Goal: Task Accomplishment & Management: Manage account settings

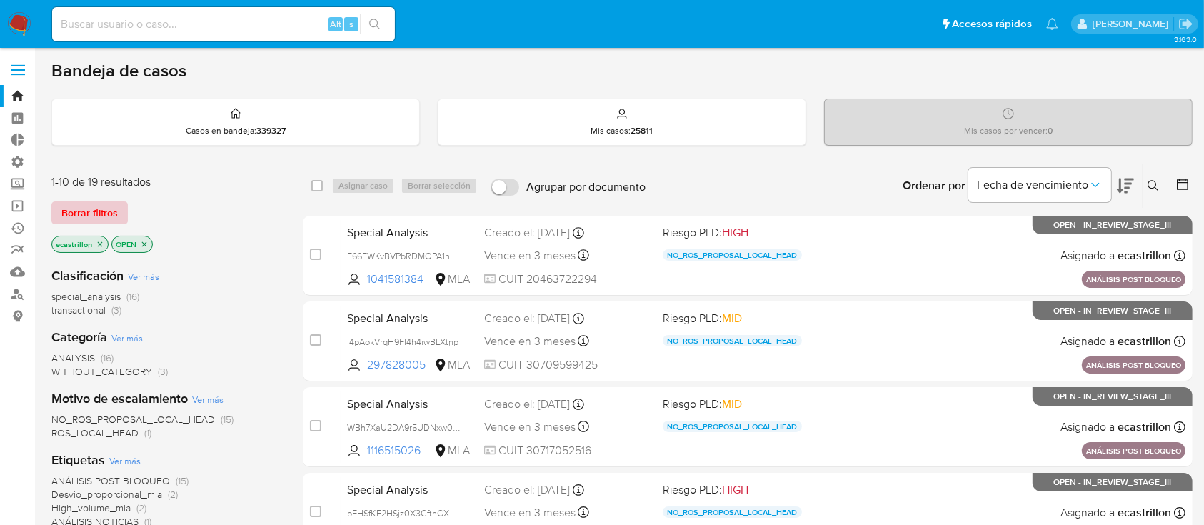
click at [101, 210] on span "Borrar filtros" at bounding box center [89, 213] width 56 height 20
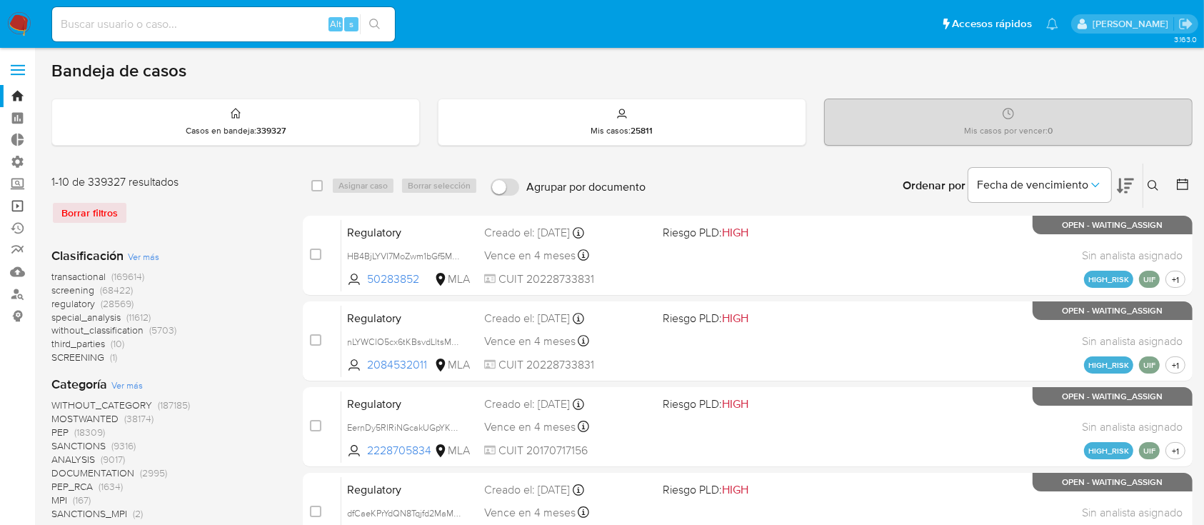
click at [16, 206] on link "Operaciones masivas" at bounding box center [85, 206] width 170 height 22
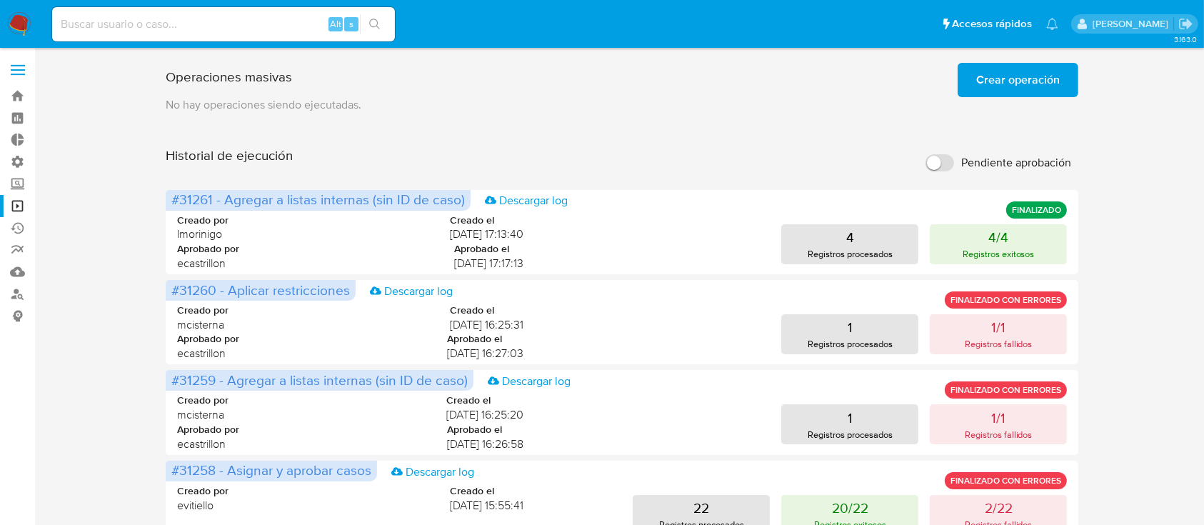
click at [1007, 73] on span "Crear operación" at bounding box center [1018, 79] width 84 height 31
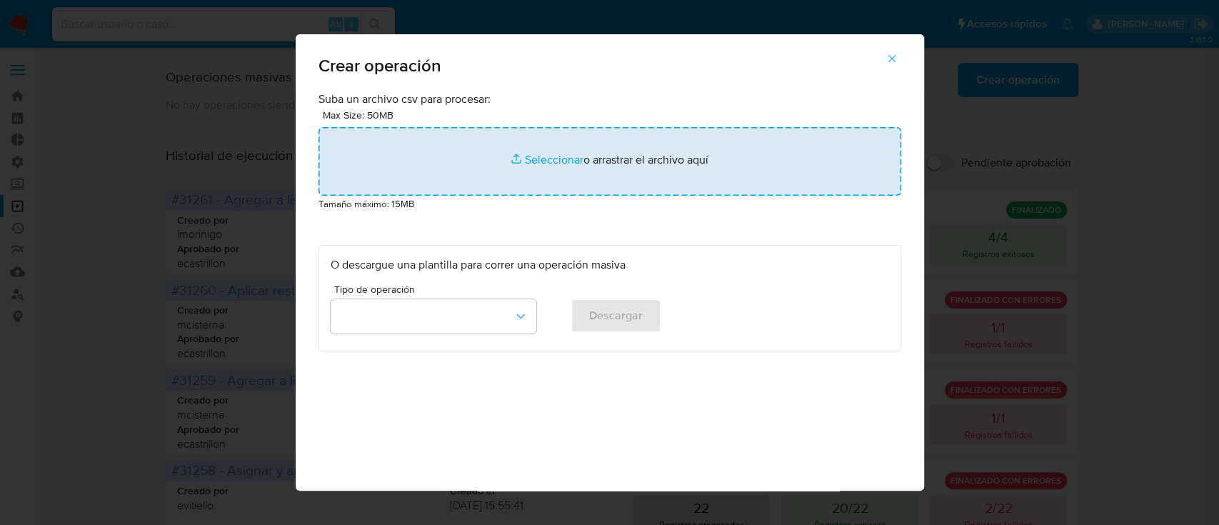
click at [771, 141] on input "file" at bounding box center [610, 161] width 583 height 69
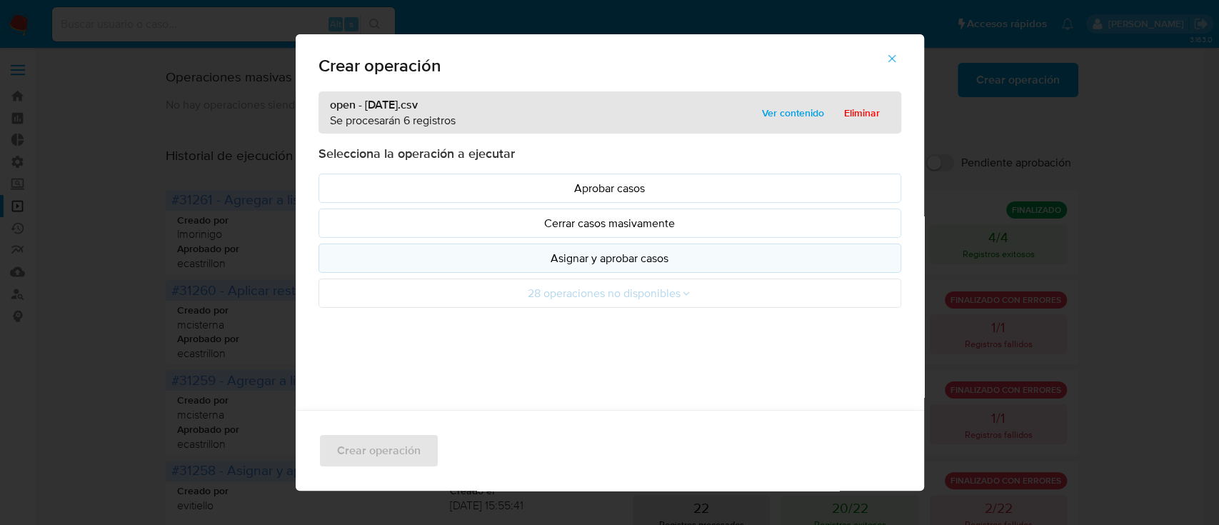
click at [384, 264] on p "Asignar y aprobar casos" at bounding box center [610, 258] width 559 height 16
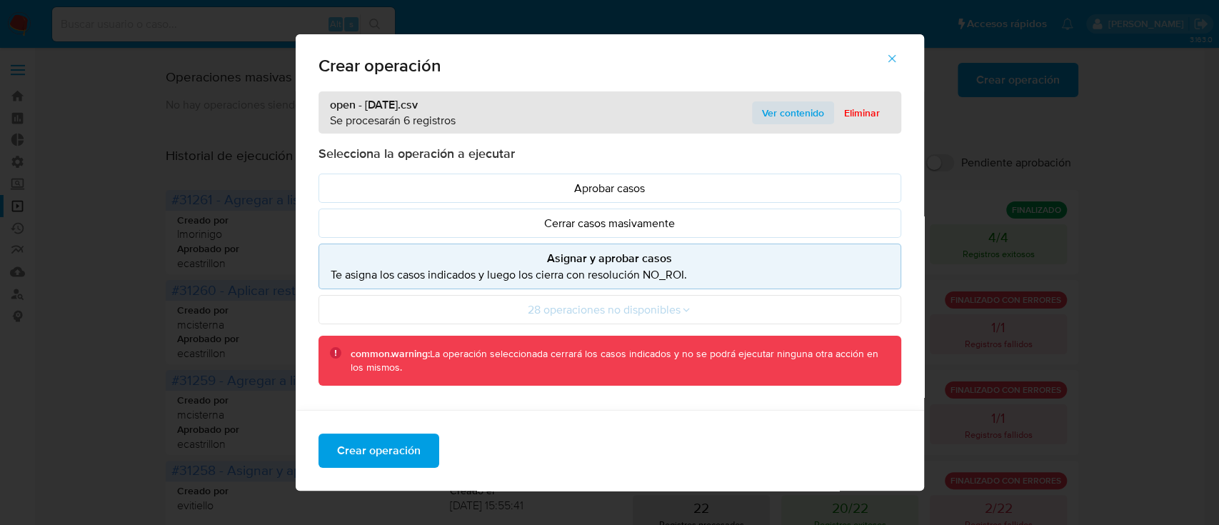
click at [776, 103] on span "Ver contenido" at bounding box center [793, 113] width 62 height 20
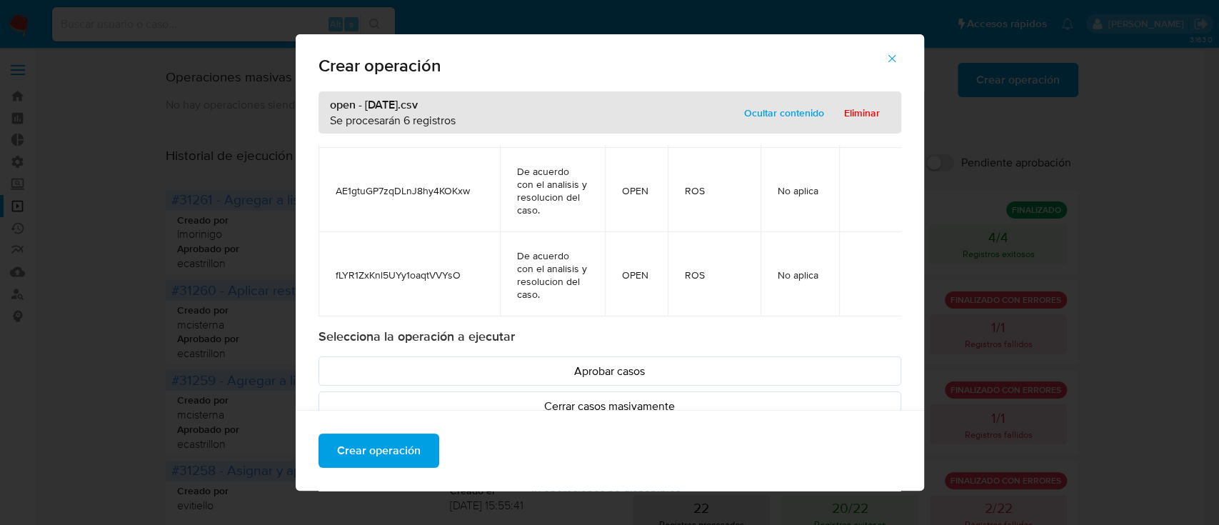
scroll to position [166, 0]
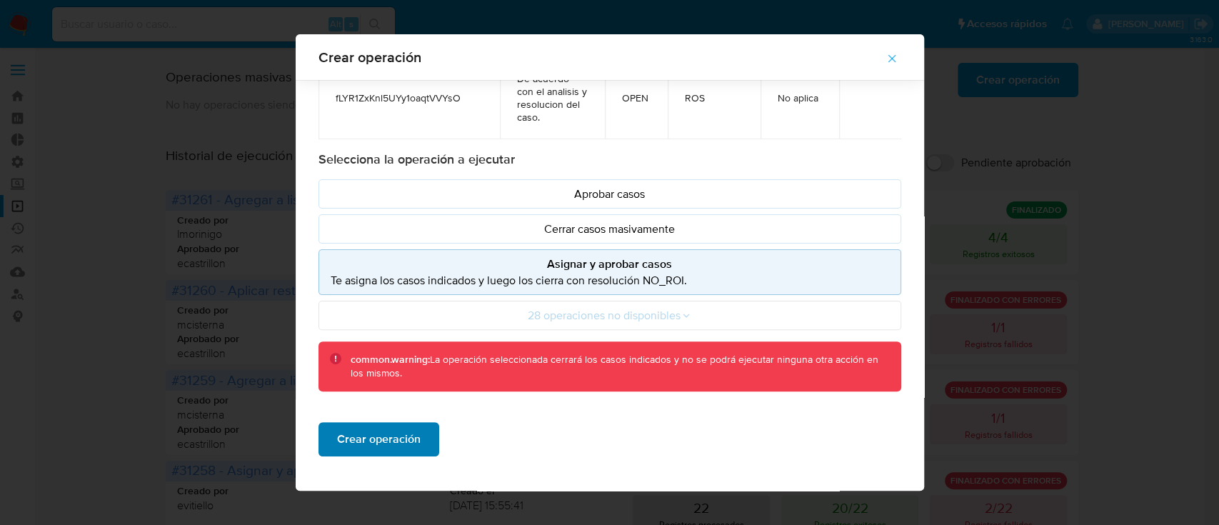
click at [355, 440] on span "Crear operación" at bounding box center [379, 439] width 84 height 31
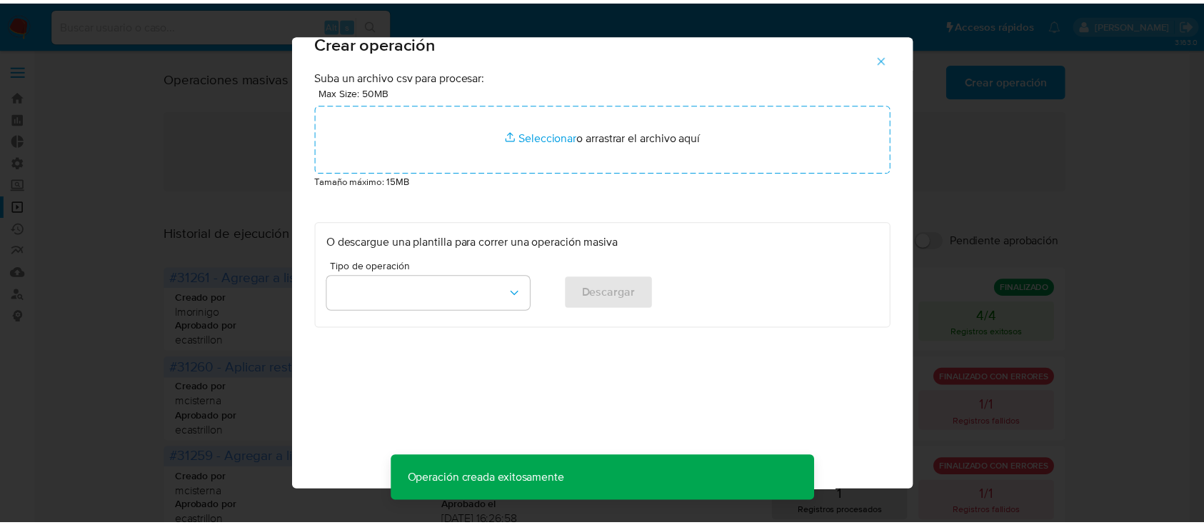
scroll to position [11, 0]
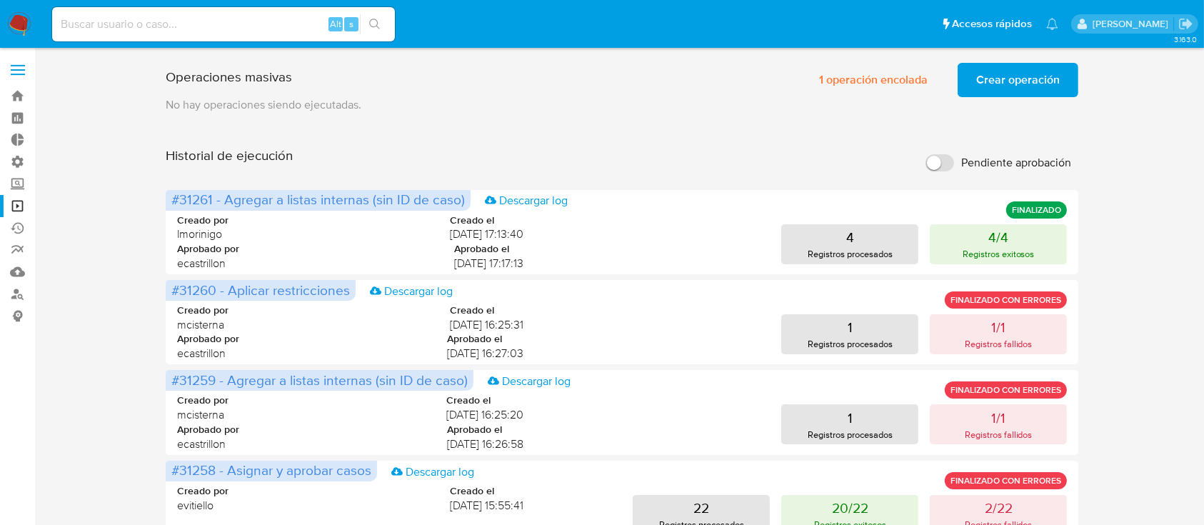
click at [1031, 79] on span "Crear operación" at bounding box center [1018, 79] width 84 height 31
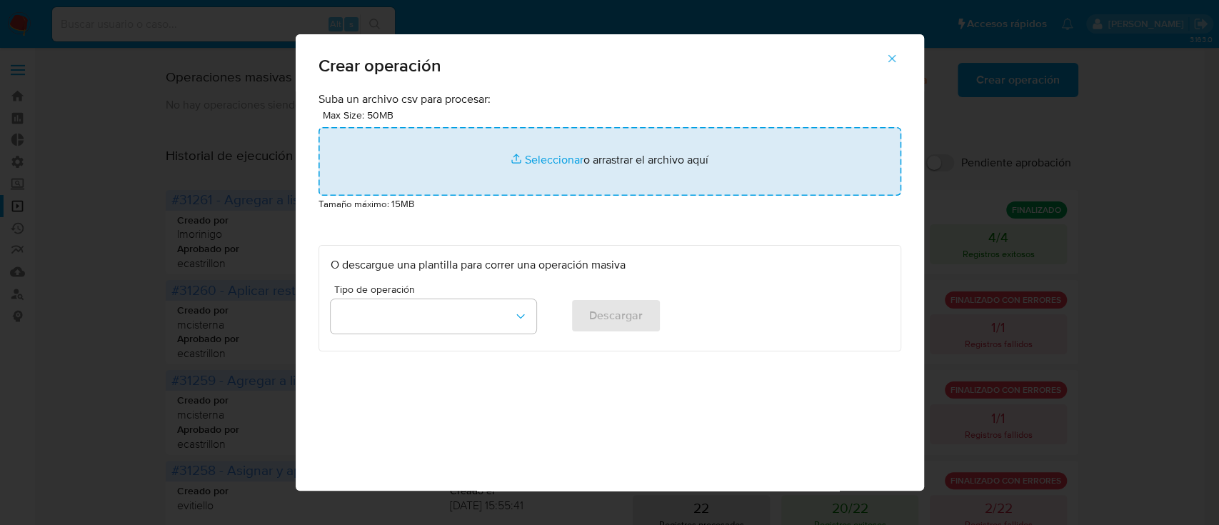
click at [617, 144] on input "file" at bounding box center [610, 161] width 583 height 69
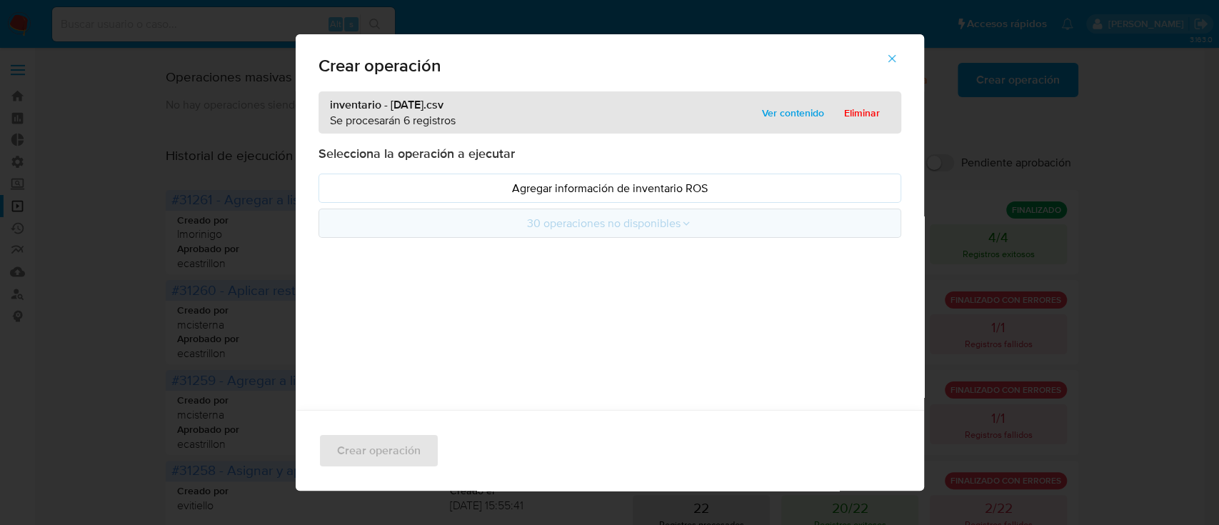
click at [395, 211] on button "30 operaciones no disponibles" at bounding box center [610, 223] width 583 height 29
click at [434, 188] on p "Agregar información de inventario ROS" at bounding box center [610, 188] width 559 height 16
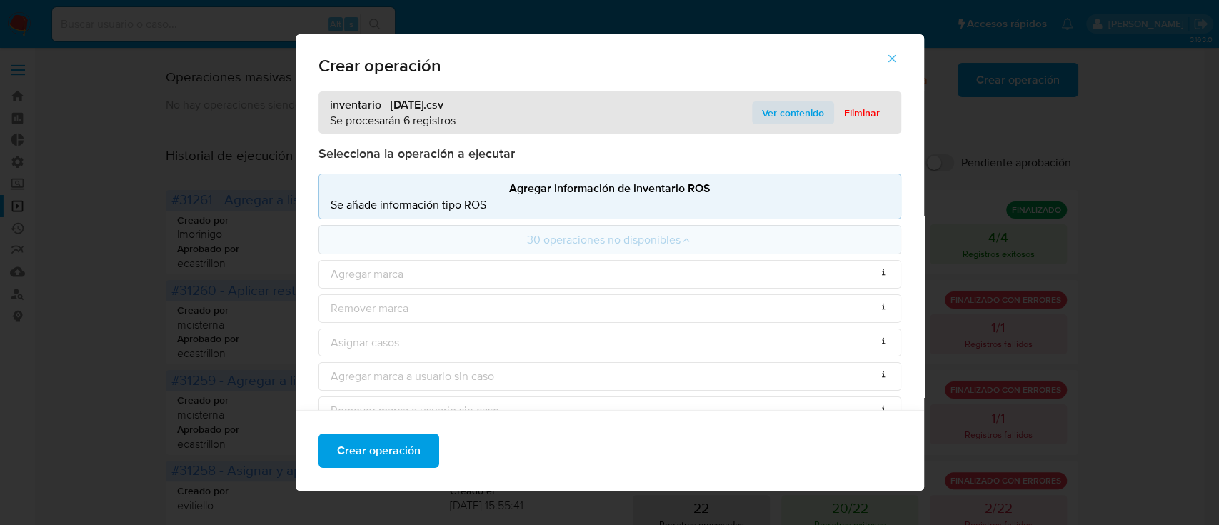
click at [773, 103] on span "Ver contenido" at bounding box center [793, 113] width 62 height 20
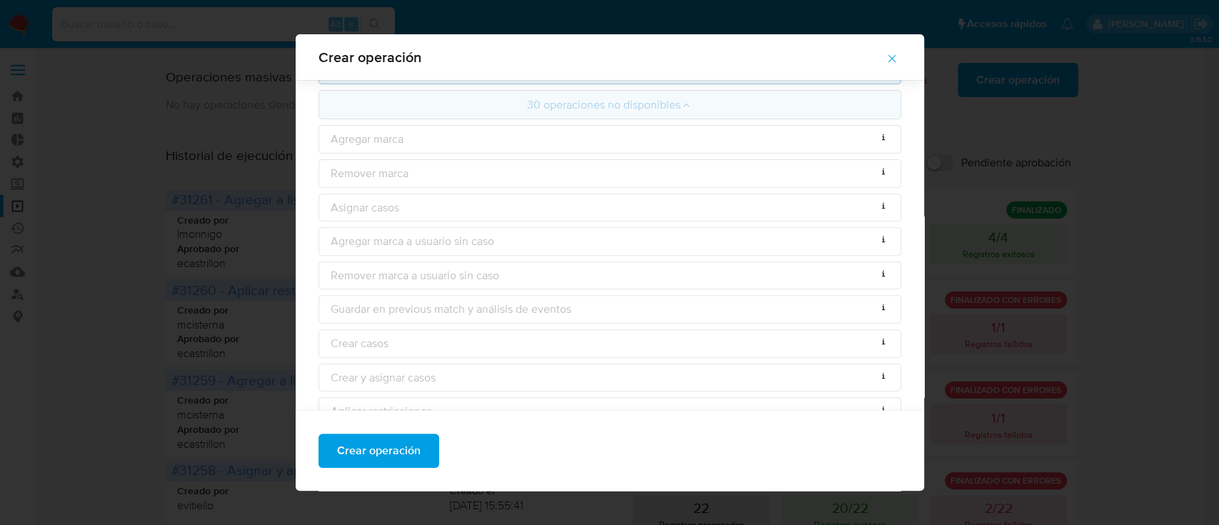
scroll to position [416, 0]
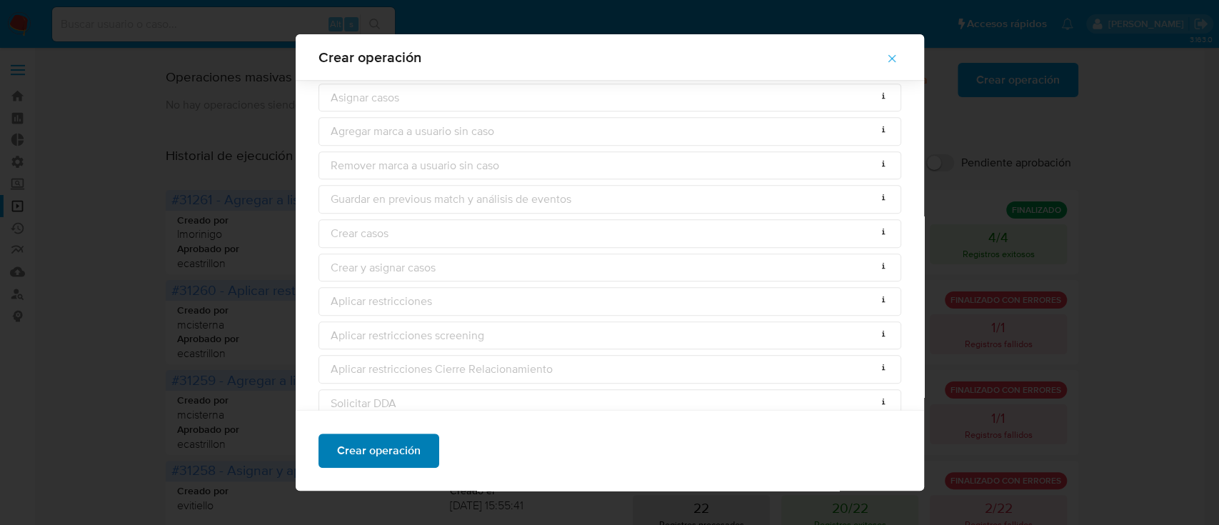
click at [384, 449] on span "Crear operación" at bounding box center [379, 450] width 84 height 31
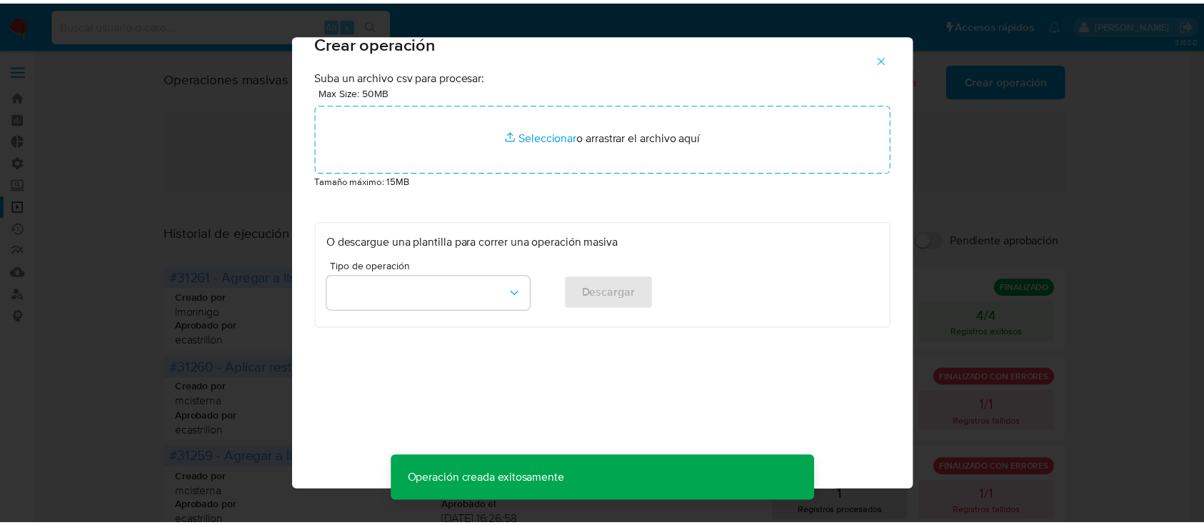
scroll to position [11, 0]
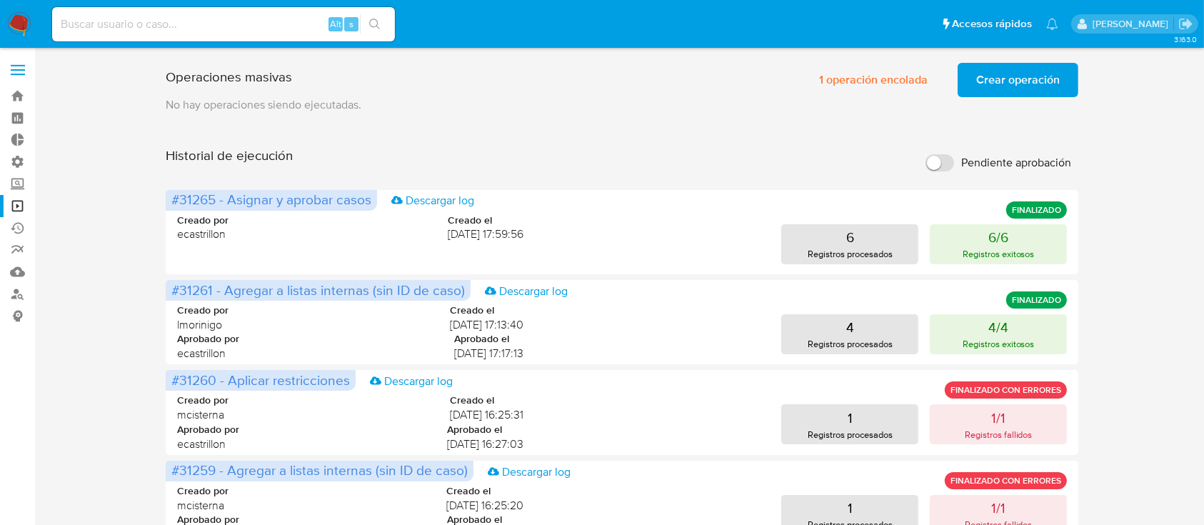
click at [1012, 83] on span "Crear operación" at bounding box center [1018, 79] width 84 height 31
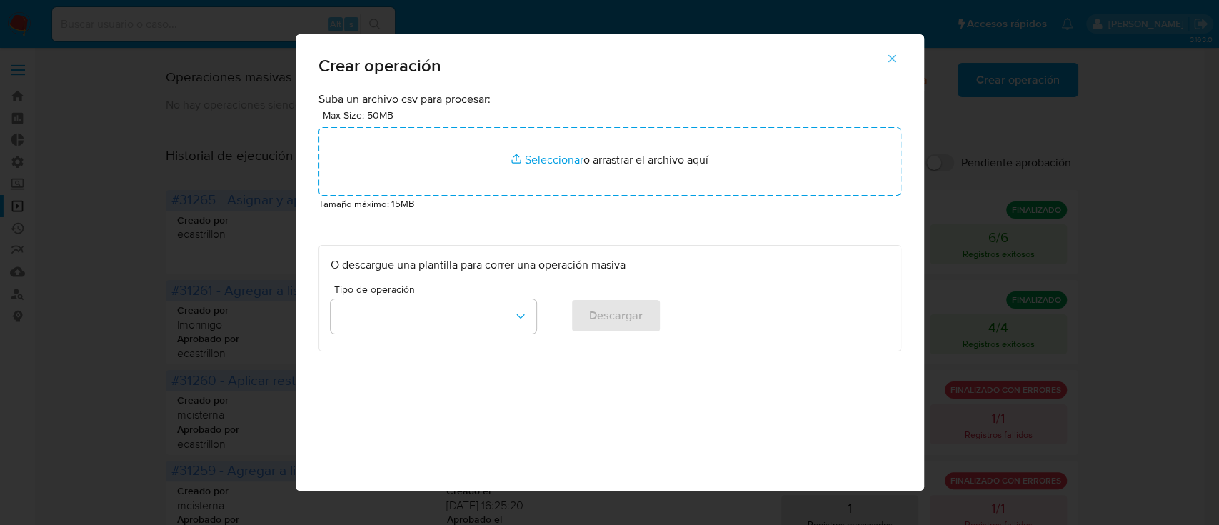
click at [644, 205] on p "Tamaño máximo: 15MB" at bounding box center [610, 204] width 583 height 16
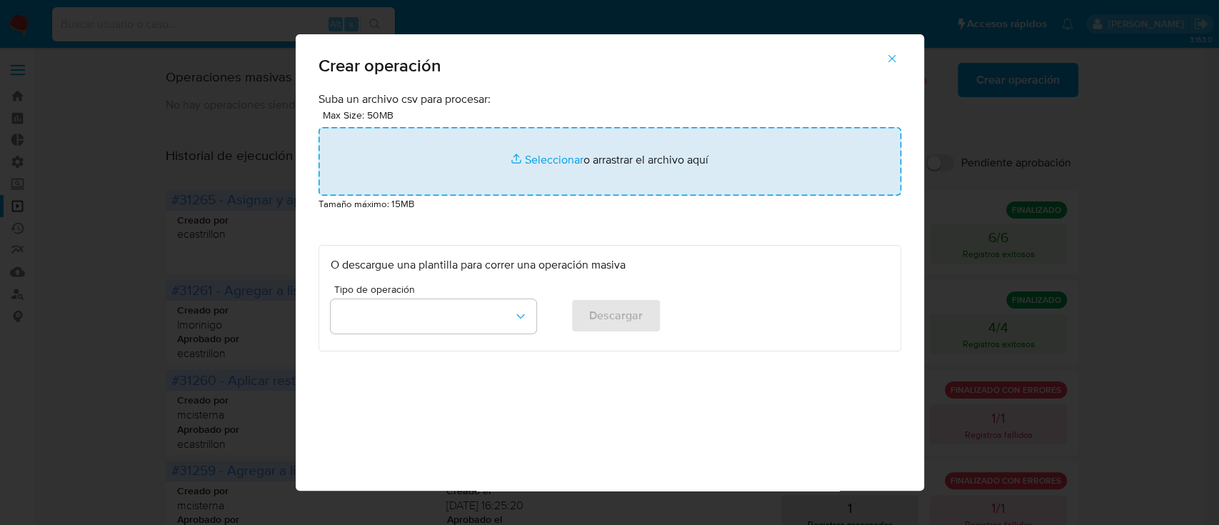
click at [594, 159] on input "file" at bounding box center [610, 161] width 583 height 69
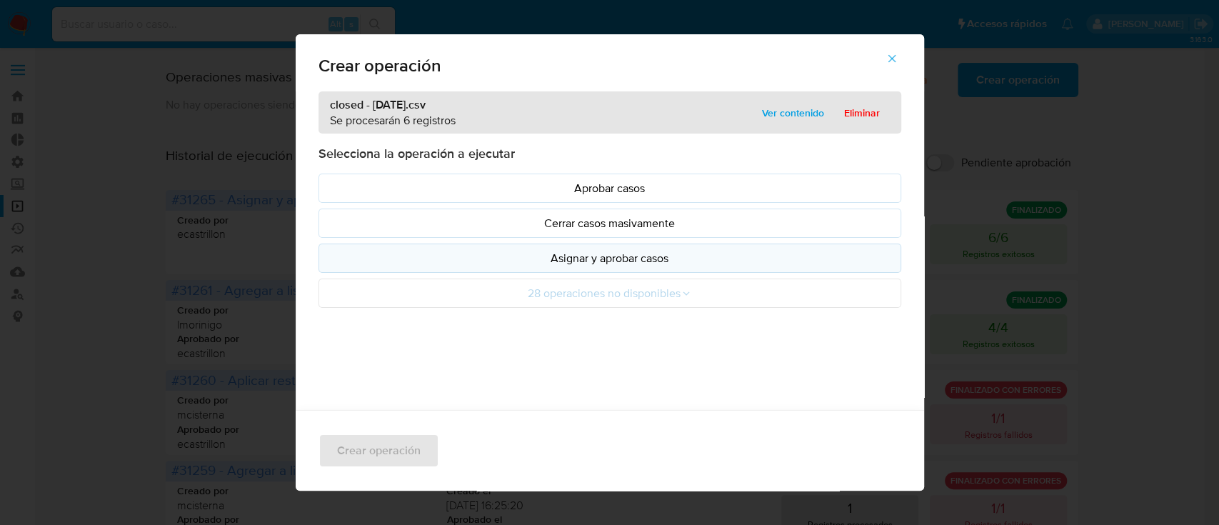
click at [431, 255] on p "Asignar y aprobar casos" at bounding box center [610, 258] width 559 height 16
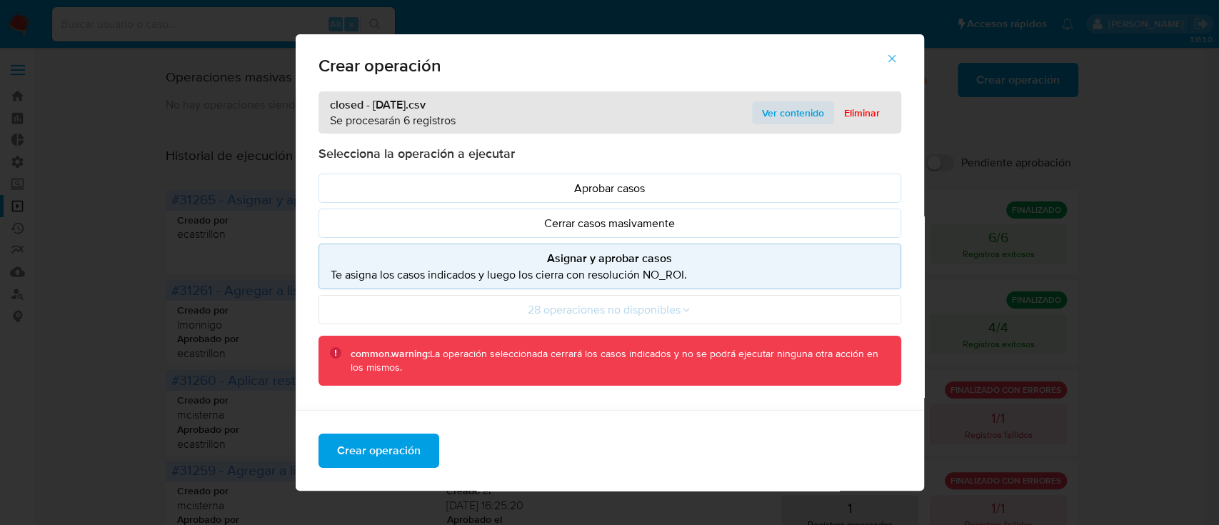
click at [781, 110] on span "Ver contenido" at bounding box center [793, 113] width 62 height 20
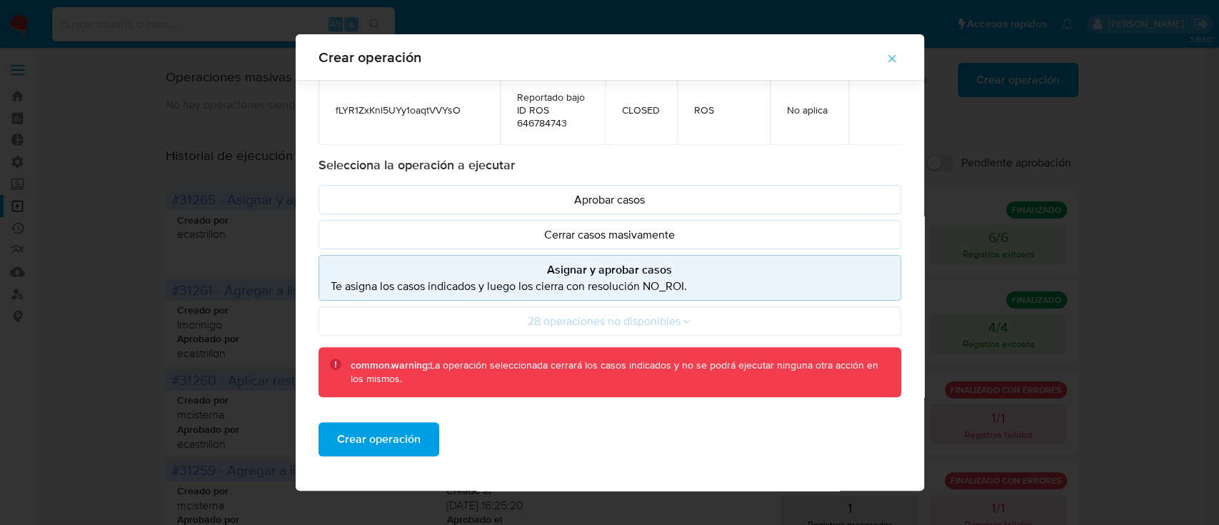
scroll to position [166, 0]
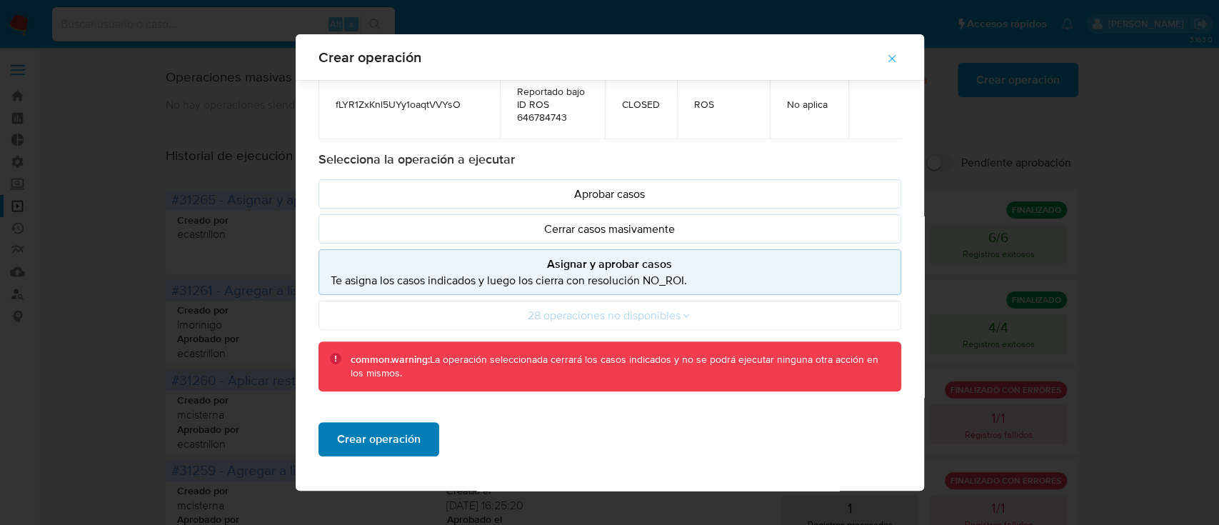
click at [369, 435] on span "Crear operación" at bounding box center [379, 439] width 84 height 31
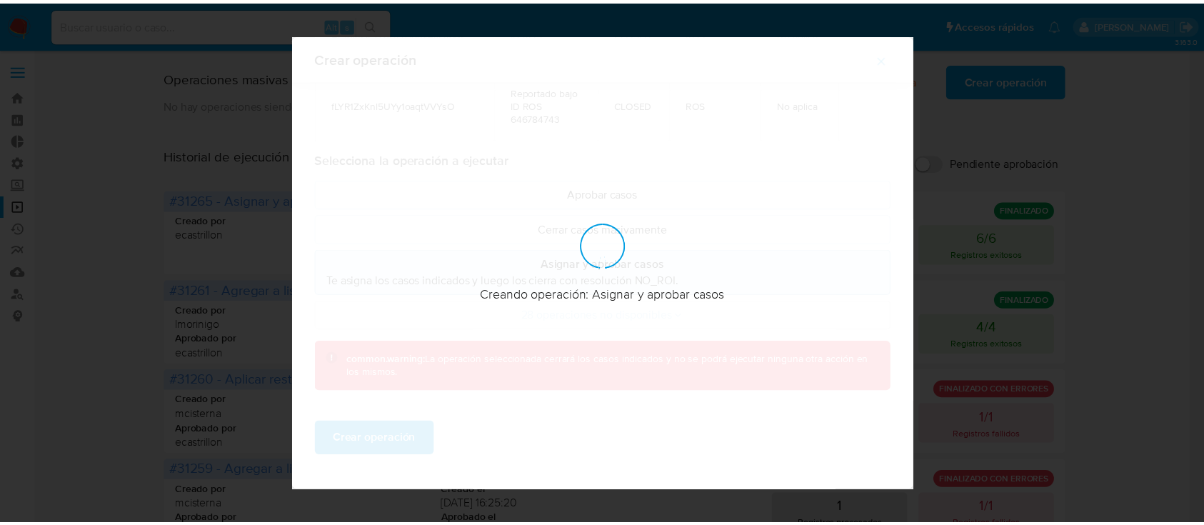
scroll to position [11, 0]
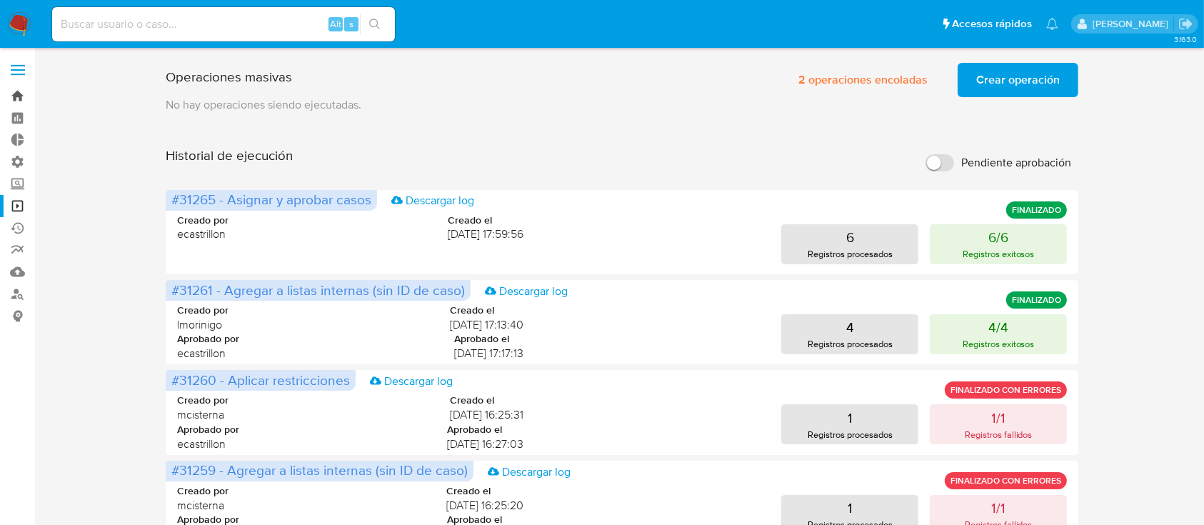
click at [29, 91] on link "Bandeja" at bounding box center [85, 96] width 170 height 22
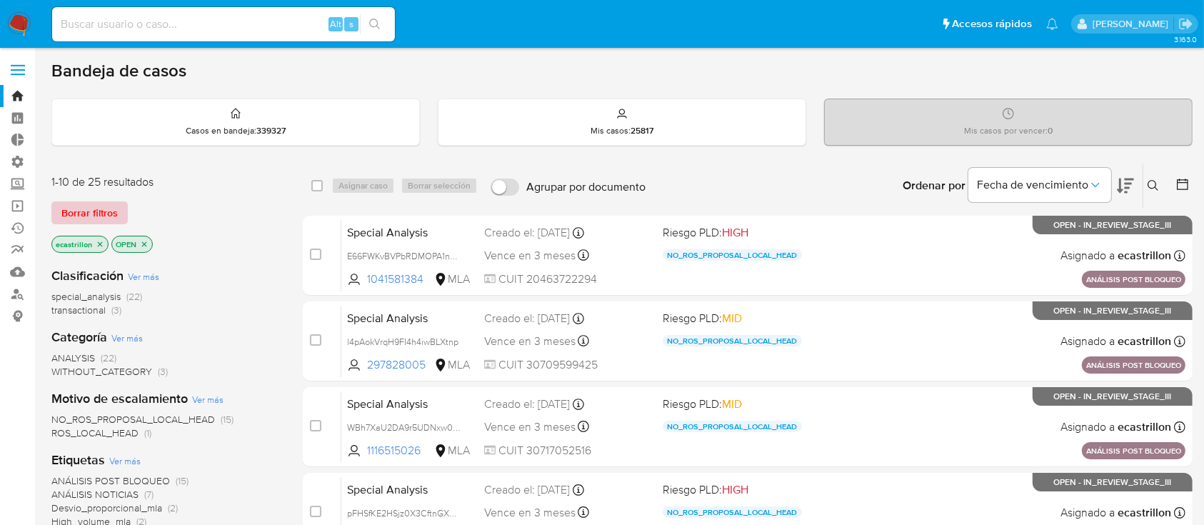
click at [86, 218] on span "Borrar filtros" at bounding box center [89, 213] width 56 height 20
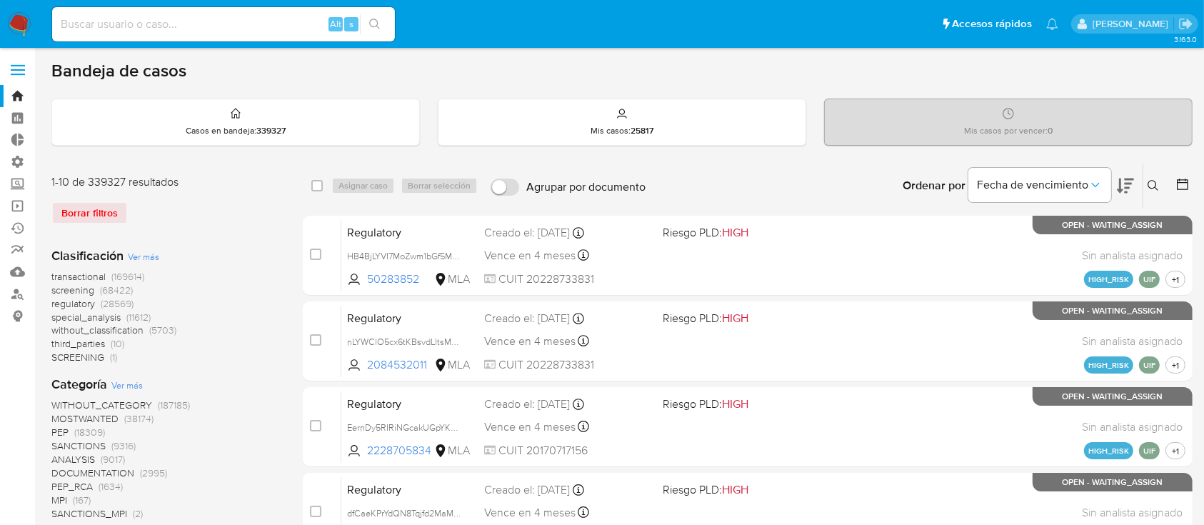
click at [1149, 191] on button at bounding box center [1156, 185] width 24 height 17
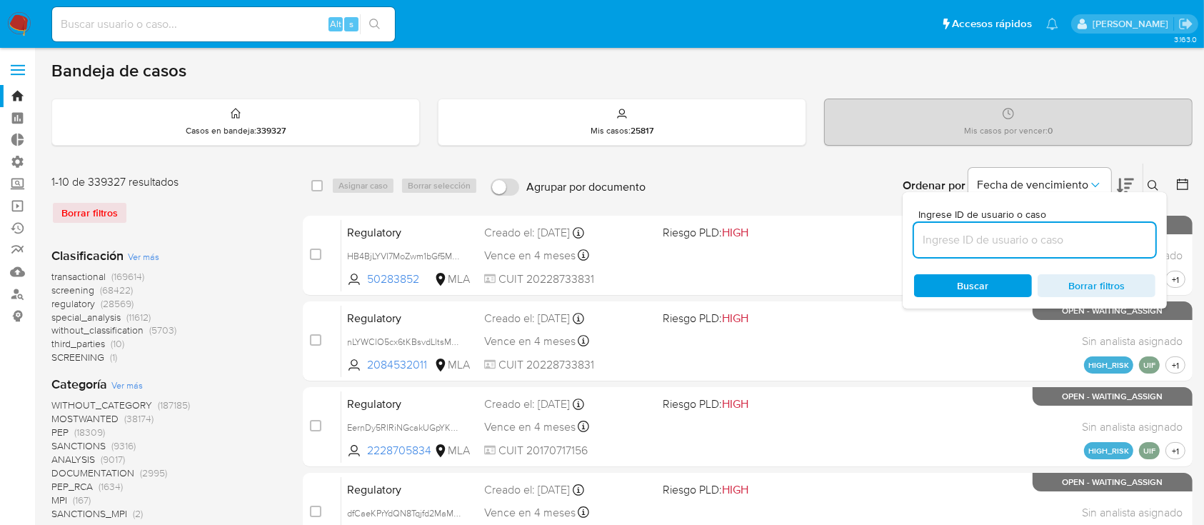
click at [1113, 245] on input at bounding box center [1034, 240] width 241 height 19
type input "1145776226"
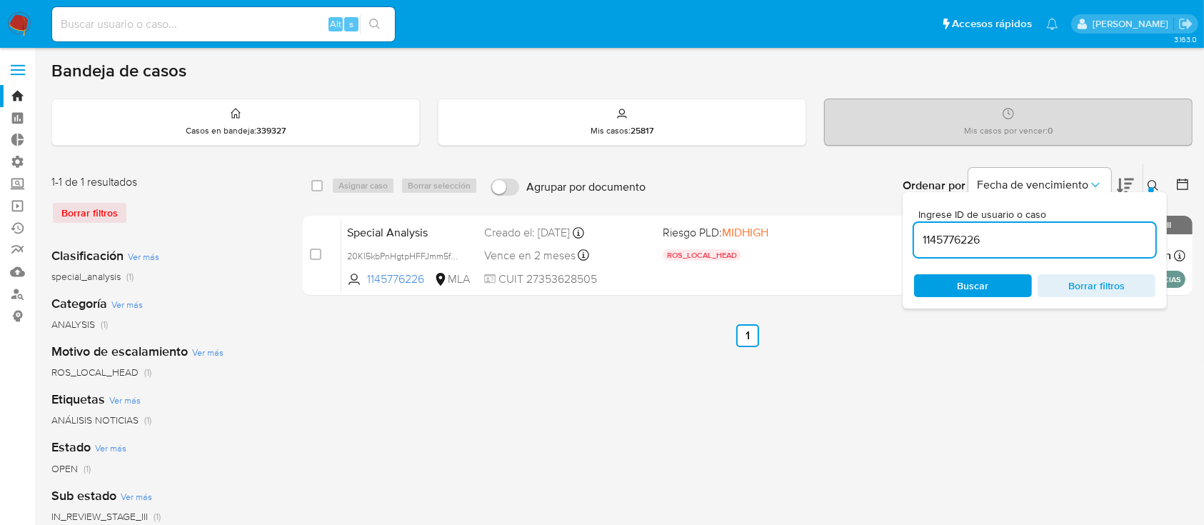
click at [1154, 177] on button at bounding box center [1156, 185] width 24 height 17
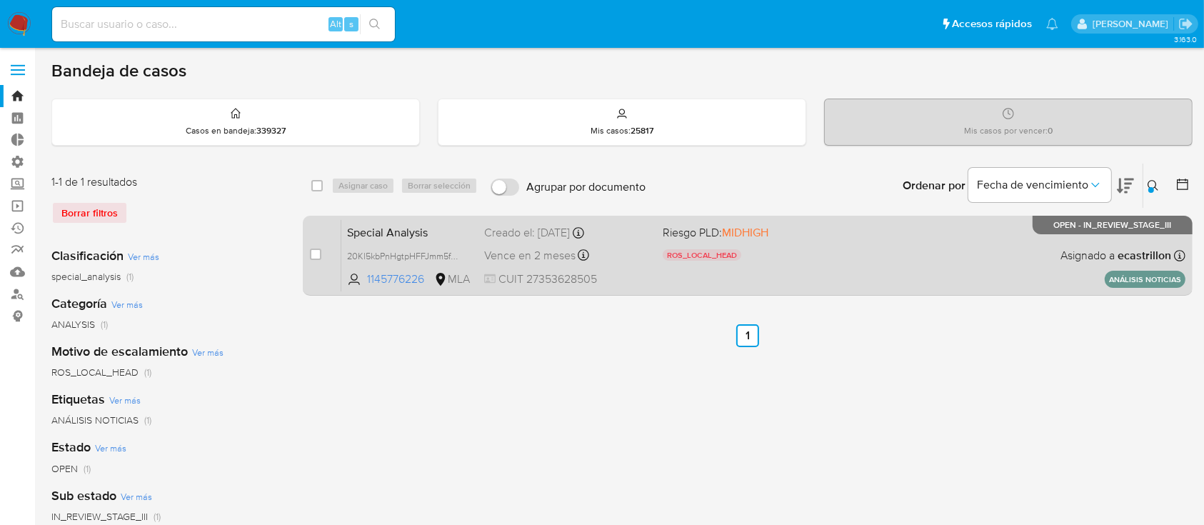
click at [957, 291] on div "case-item-checkbox No es posible asignar el caso Special Analysis 20Kl5kbPnHgtp…" at bounding box center [748, 256] width 890 height 80
click at [835, 244] on div "Special Analysis 20Kl5kbPnHgtpHFFJmm5fTbM 1145776226 MLA Riesgo PLD: MIDHIGH RO…" at bounding box center [763, 255] width 844 height 72
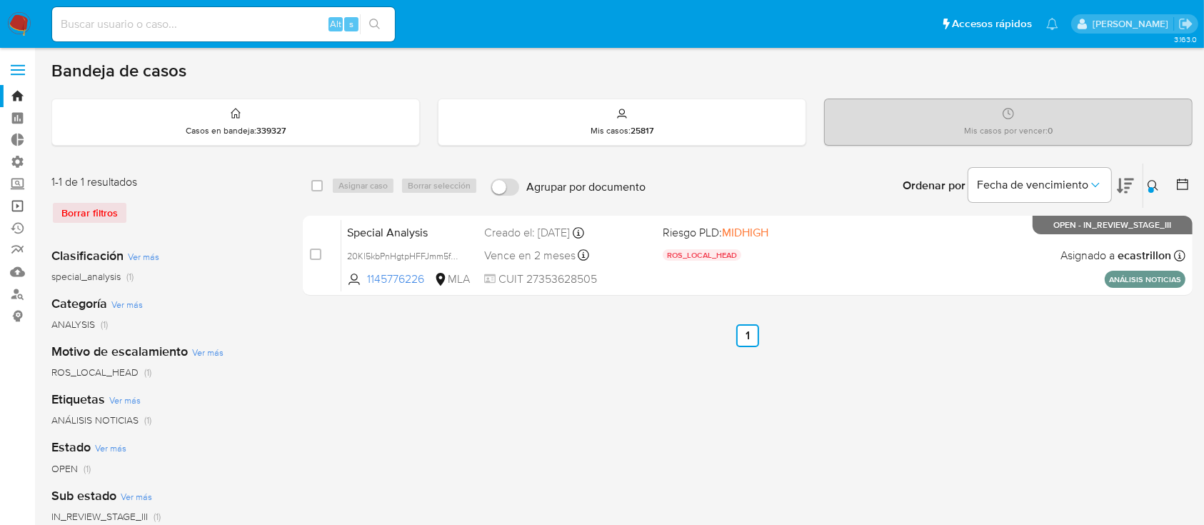
click at [1, 205] on link "Operaciones masivas" at bounding box center [85, 206] width 170 height 22
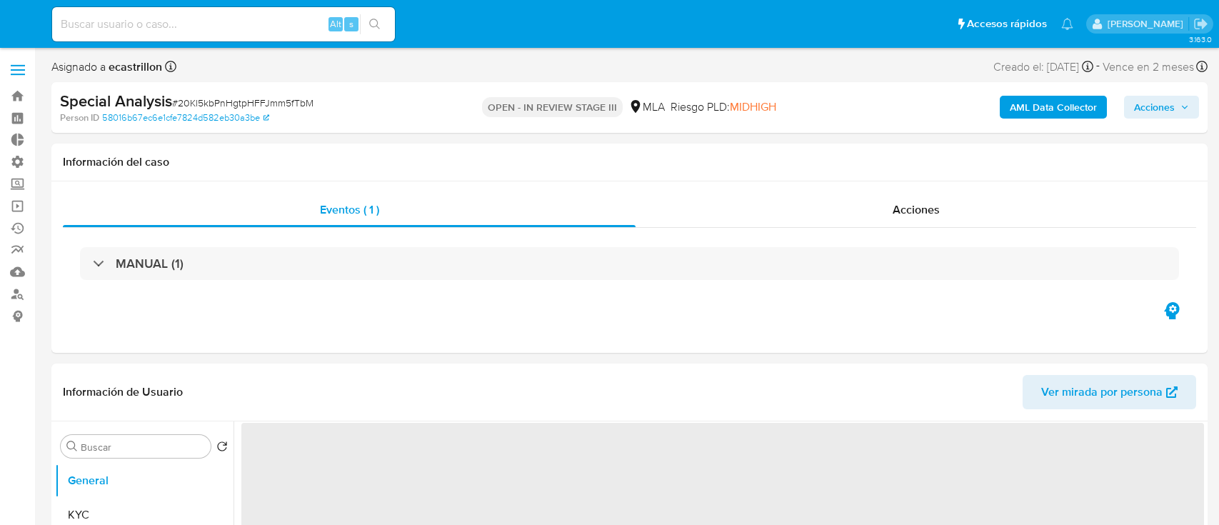
select select "10"
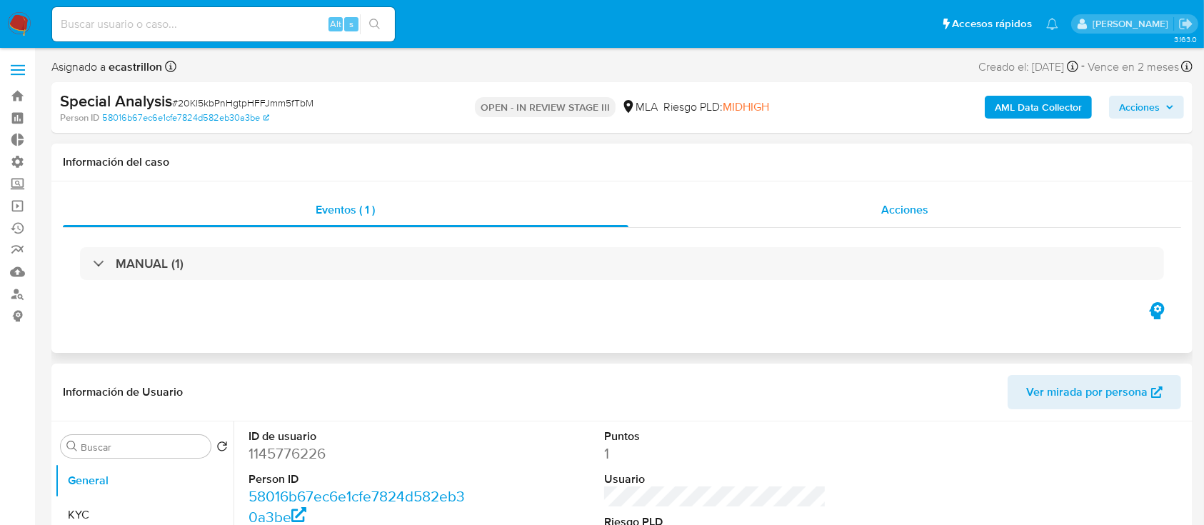
click at [948, 193] on div "Acciones" at bounding box center [906, 210] width 554 height 34
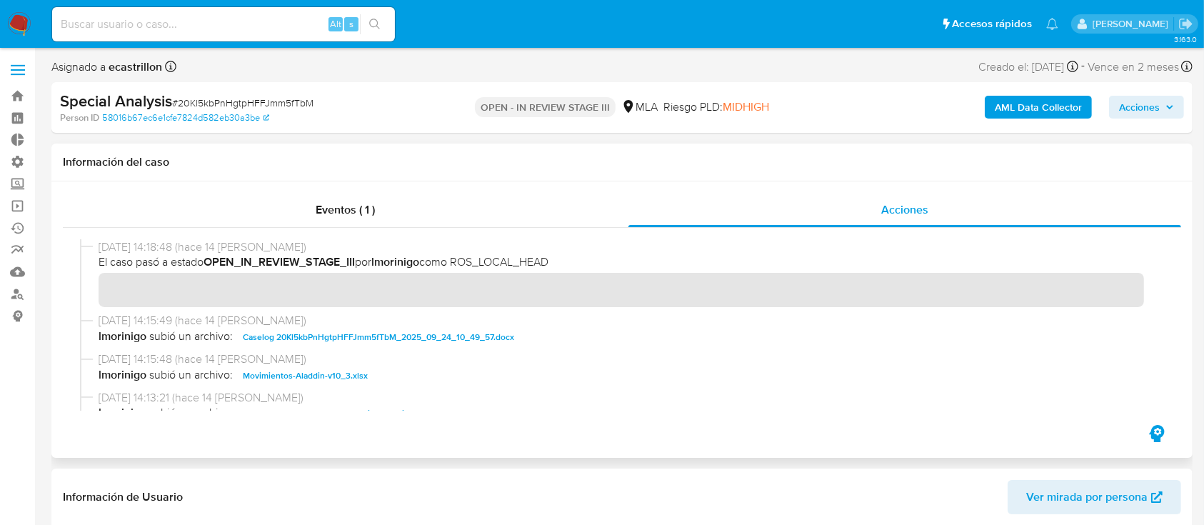
scroll to position [194, 0]
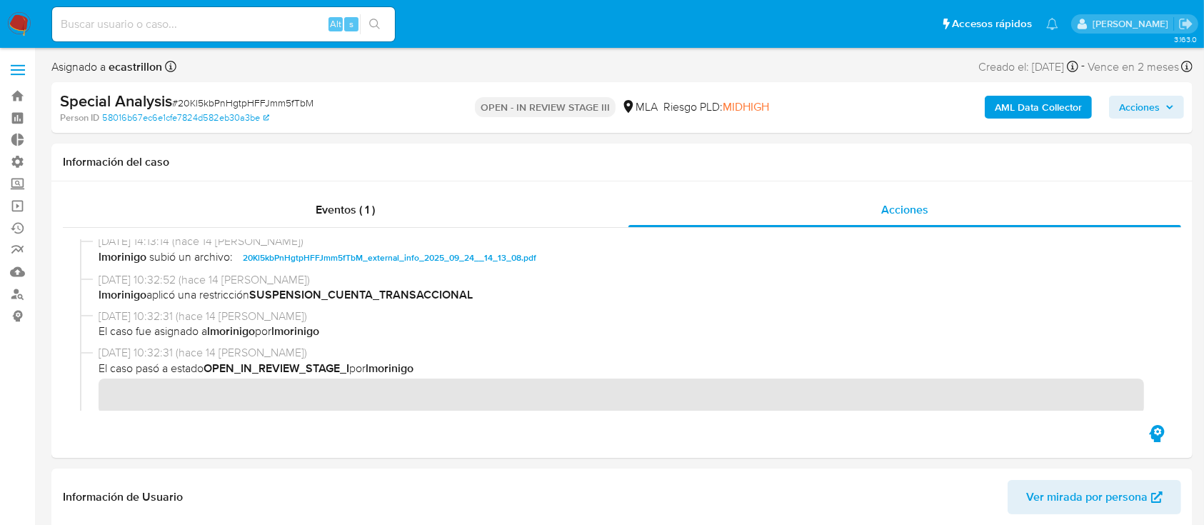
drag, startPoint x: 1138, startPoint y: 111, endPoint x: 1156, endPoint y: 113, distance: 17.9
click at [1156, 113] on span "Acciones" at bounding box center [1139, 107] width 41 height 23
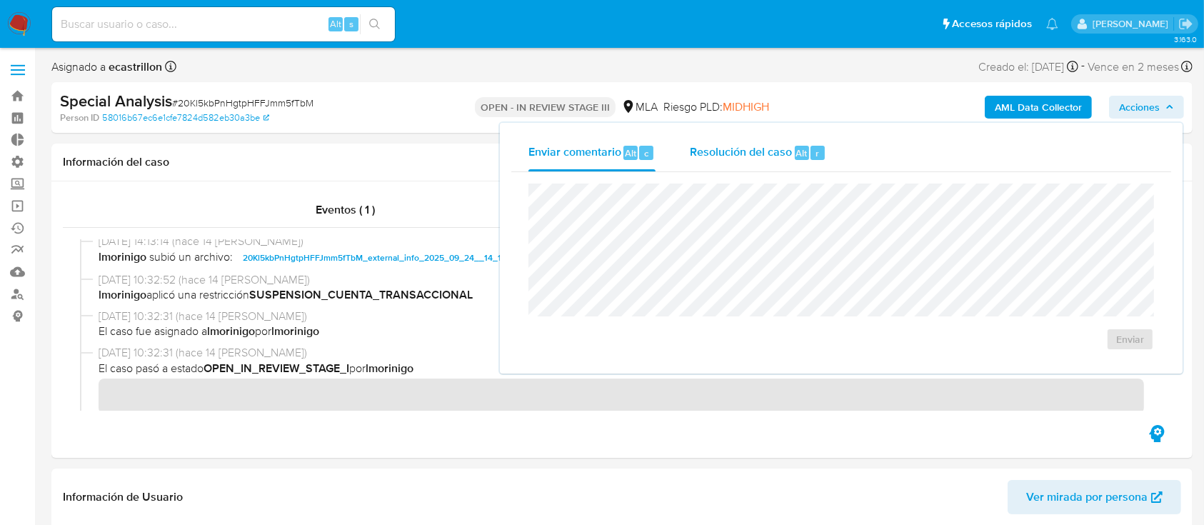
click at [798, 154] on span "Alt" at bounding box center [801, 153] width 11 height 14
click at [781, 234] on textarea at bounding box center [841, 243] width 624 height 114
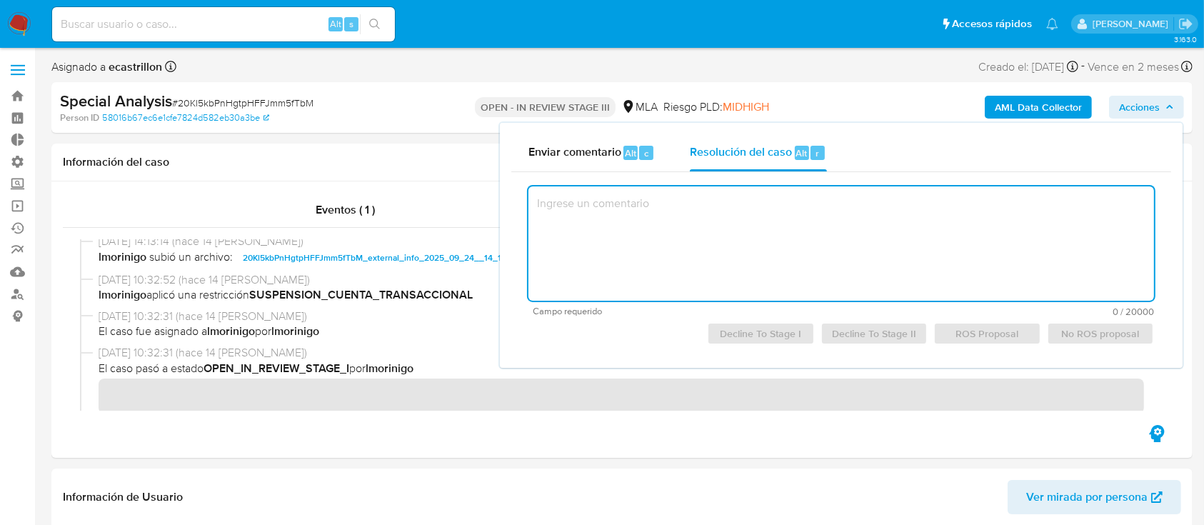
paste textarea "De acuerdo con el analisis y resolucion del caso."
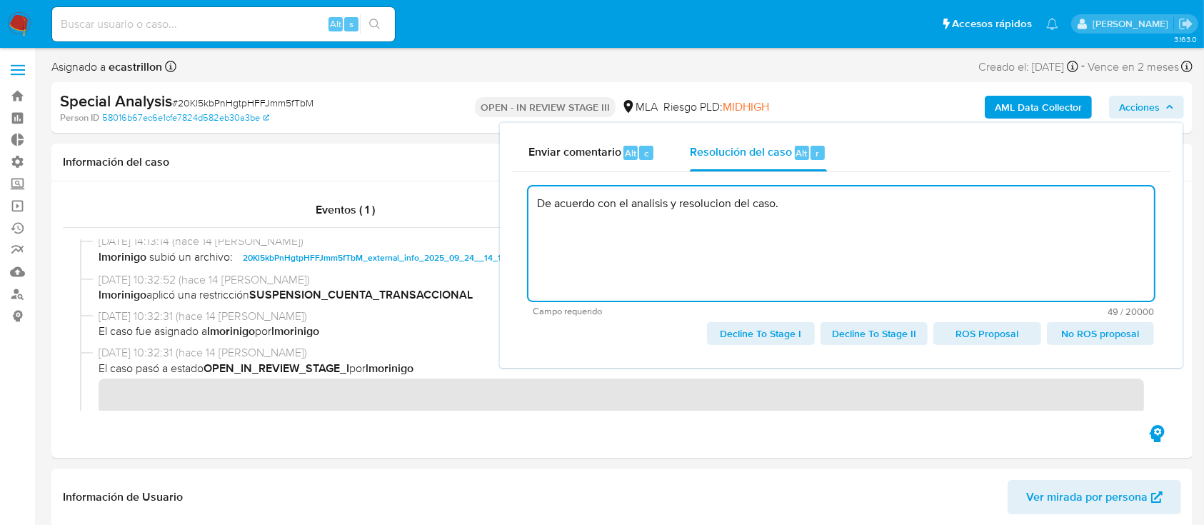
click at [967, 330] on span "ROS Proposal" at bounding box center [987, 334] width 87 height 20
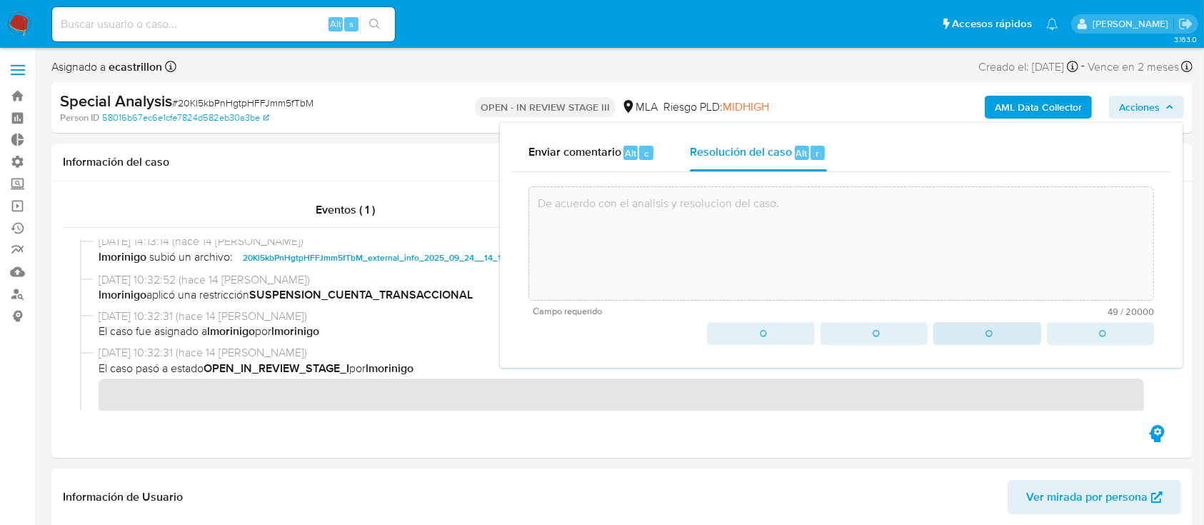
type textarea "De acuerdo con el analisis y resolucion del caso."
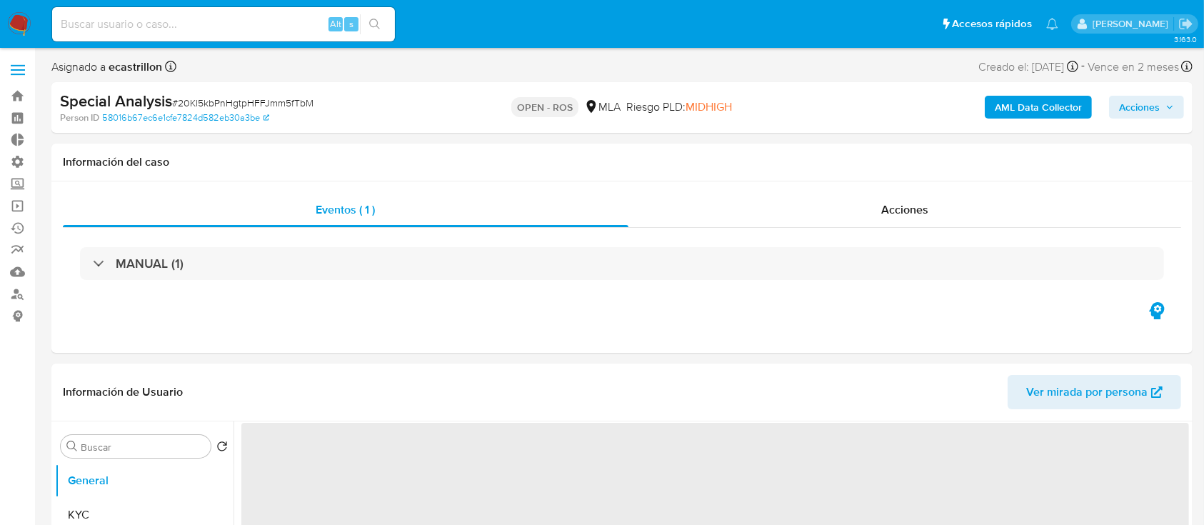
select select "10"
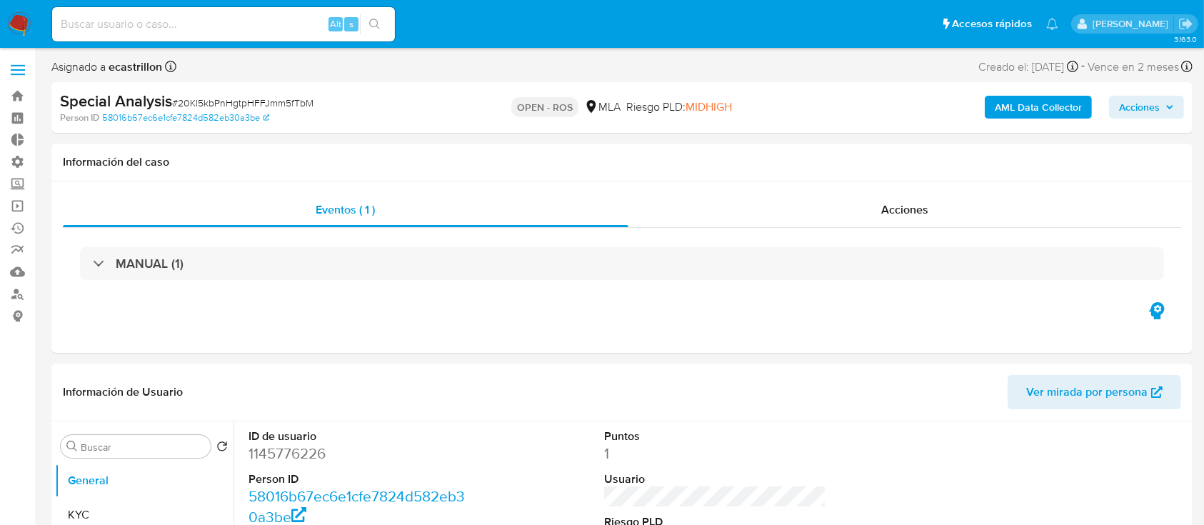
click at [1154, 104] on span "Acciones" at bounding box center [1139, 107] width 41 height 23
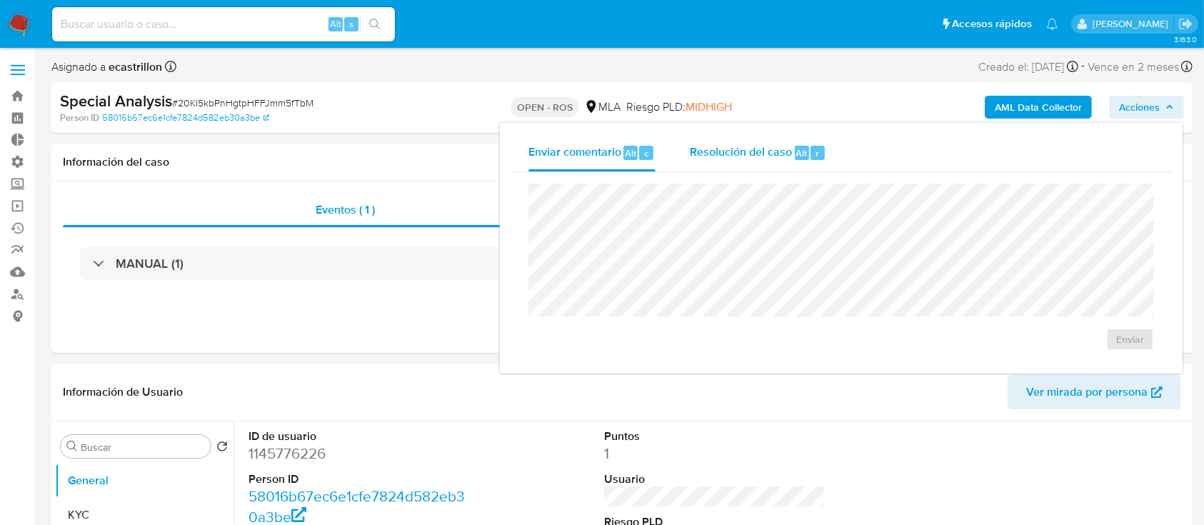
click at [801, 151] on span "Alt" at bounding box center [801, 153] width 11 height 14
click at [770, 237] on textarea at bounding box center [841, 243] width 624 height 114
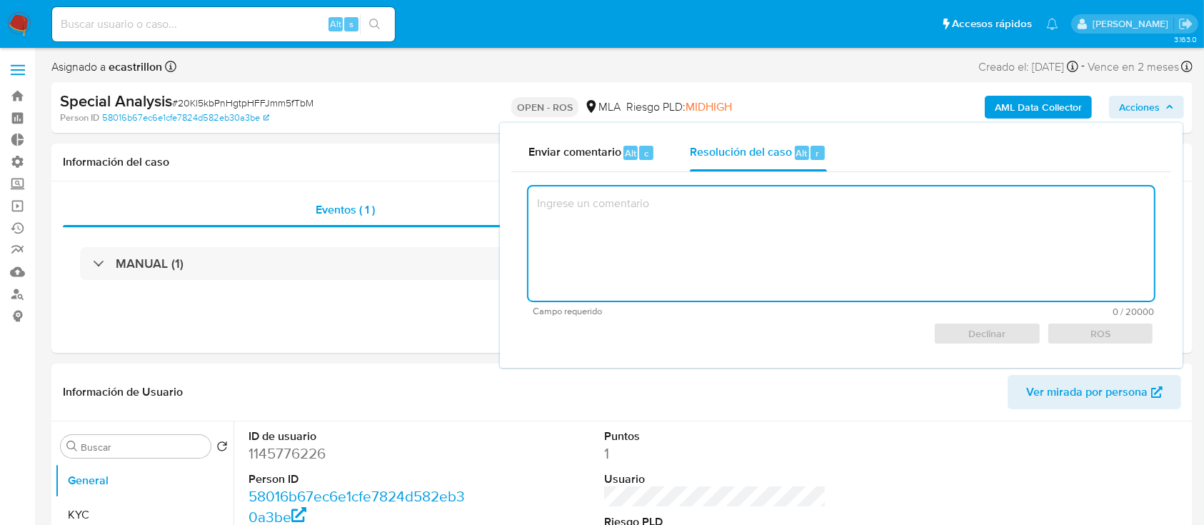
paste textarea "Reportado bajo ID ROS"
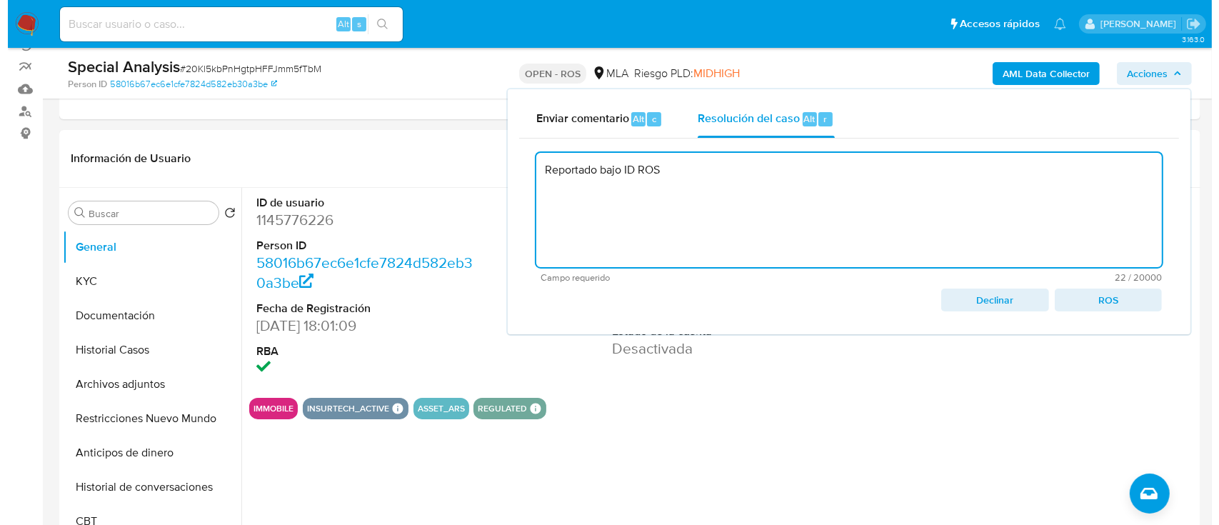
scroll to position [189, 0]
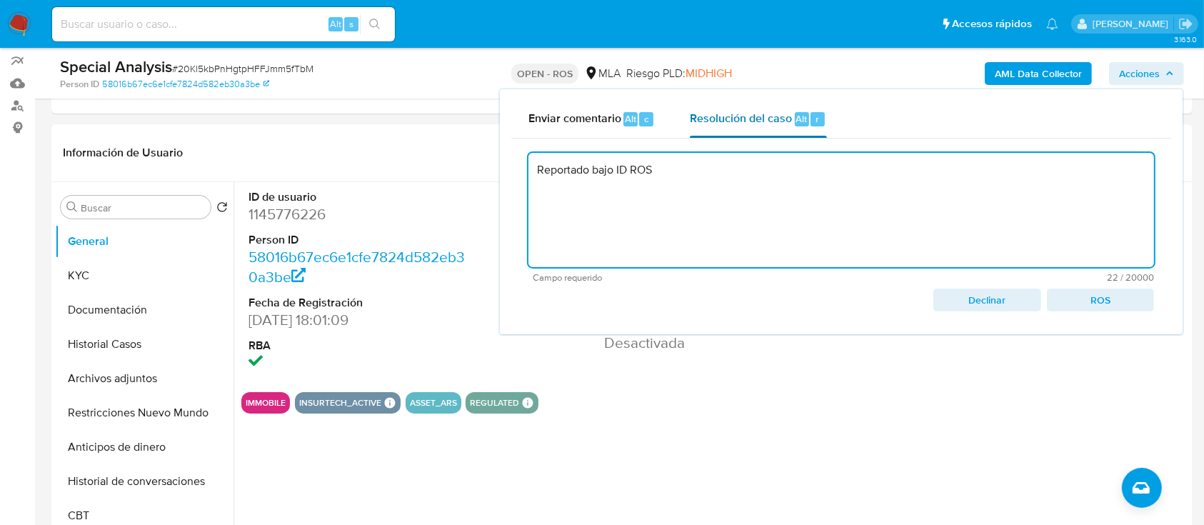
paste textarea "646800199"
click at [1111, 300] on span "ROS" at bounding box center [1100, 300] width 87 height 20
type textarea "Reportado bajo ID ROS 646800199"
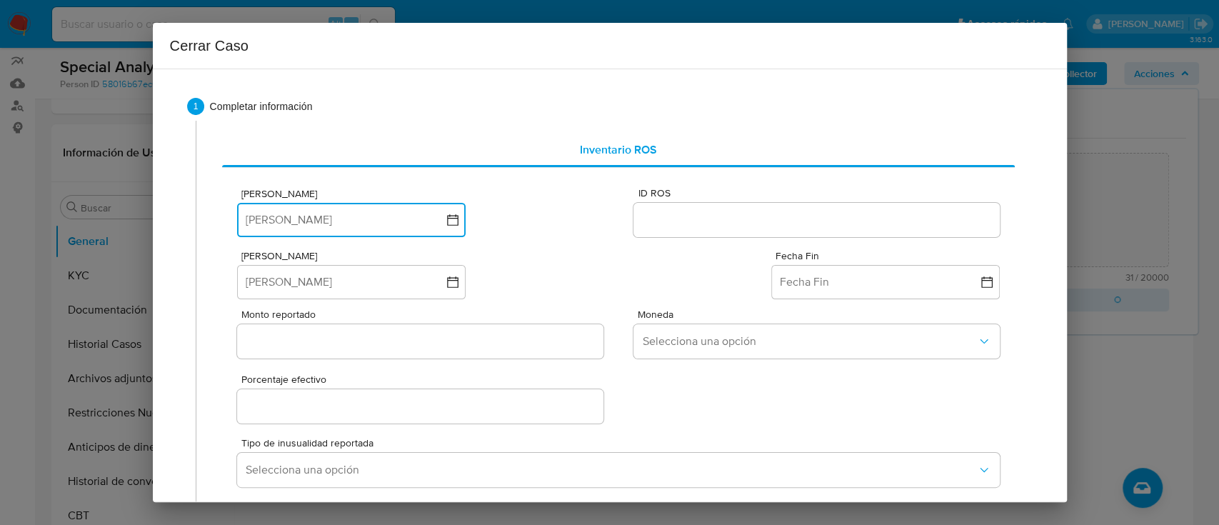
click at [329, 231] on button "Fecha ROS" at bounding box center [351, 220] width 229 height 34
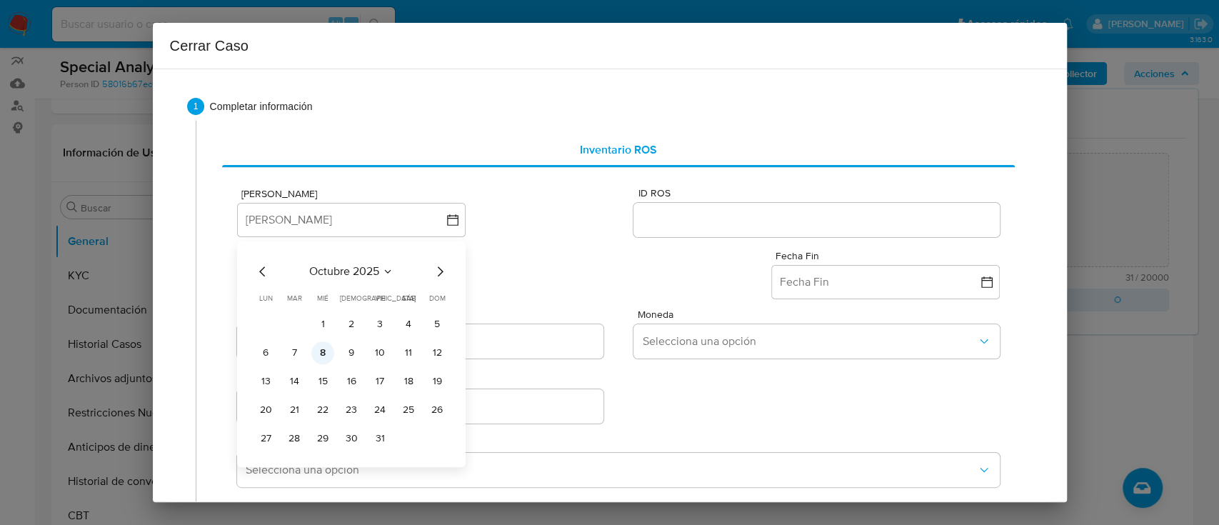
click at [323, 358] on button "8" at bounding box center [322, 352] width 23 height 23
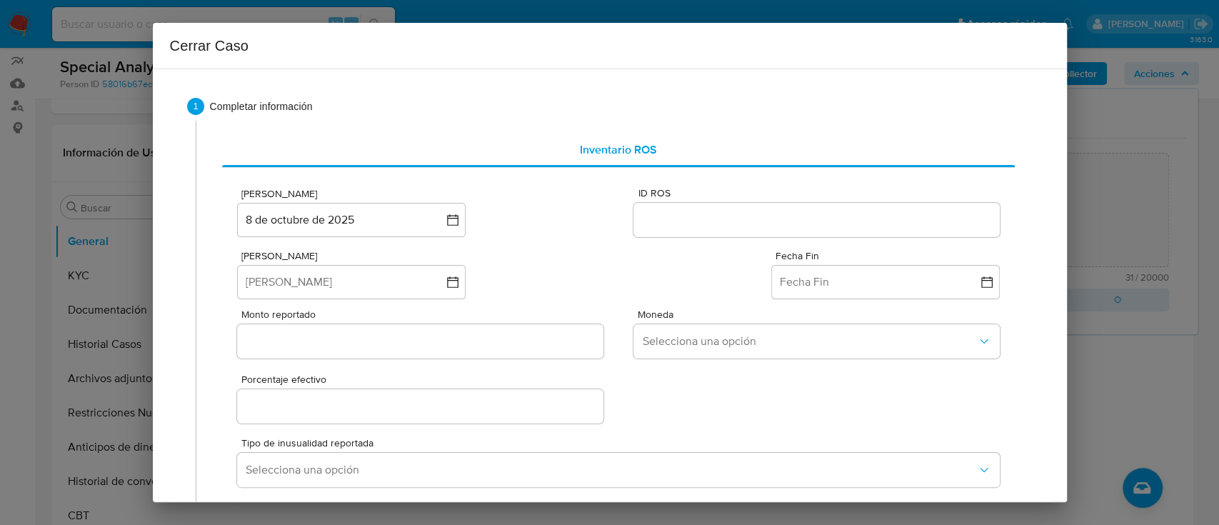
click at [657, 232] on div at bounding box center [817, 220] width 366 height 34
click at [663, 223] on input "ID ROS" at bounding box center [817, 220] width 366 height 19
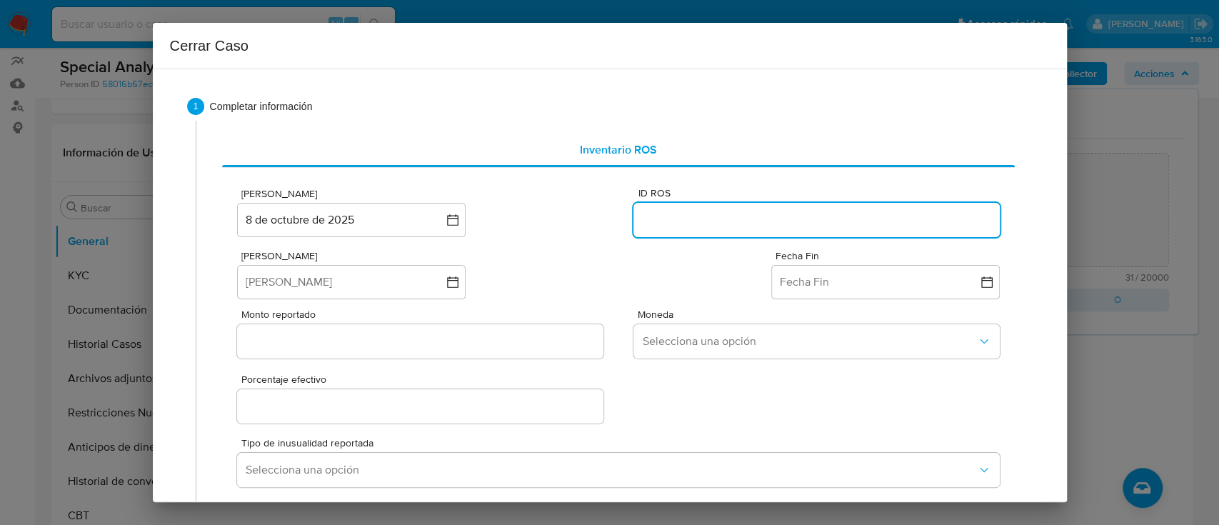
paste input "646800199"
type input "646800199"
click at [291, 284] on button "Fecha Inicio" at bounding box center [351, 282] width 229 height 34
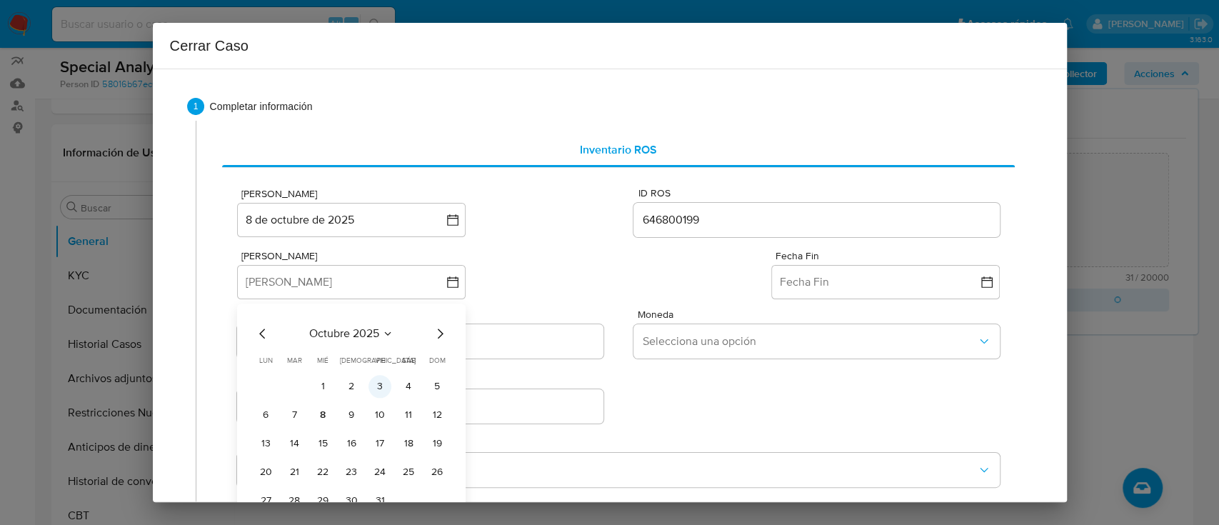
click at [374, 389] on button "3" at bounding box center [380, 386] width 23 height 23
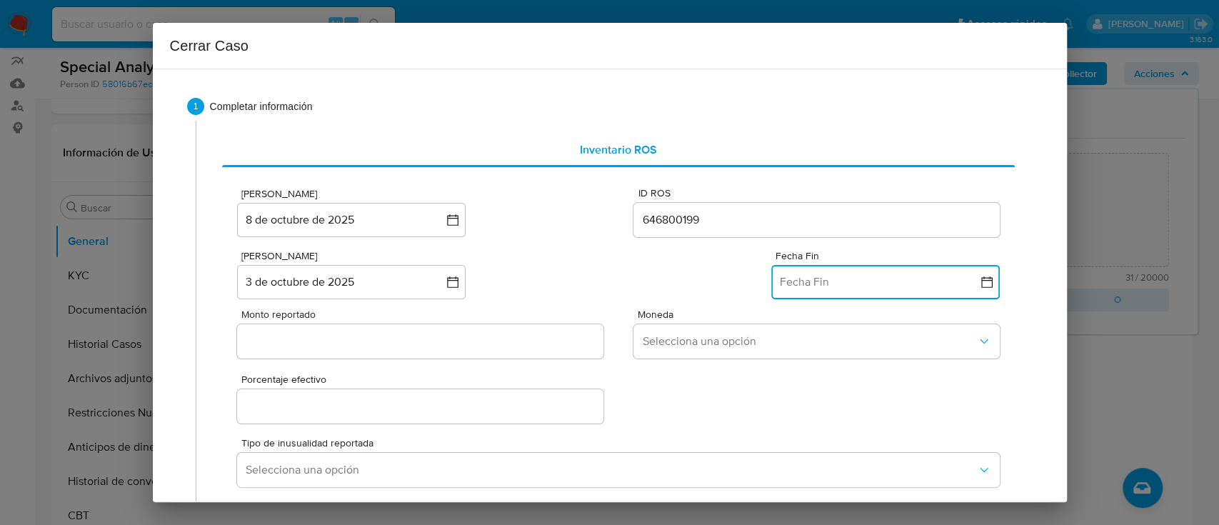
click at [824, 279] on button "Fecha Fin" at bounding box center [885, 282] width 229 height 34
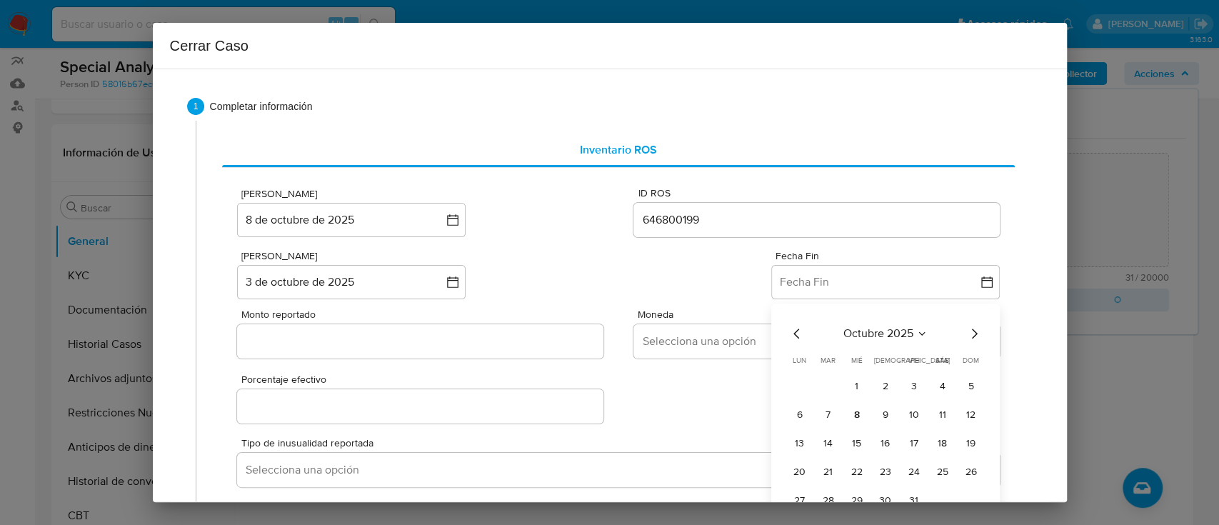
click at [789, 331] on icon "Mes anterior" at bounding box center [797, 333] width 17 height 17
click at [817, 466] on button "23" at bounding box center [828, 472] width 23 height 23
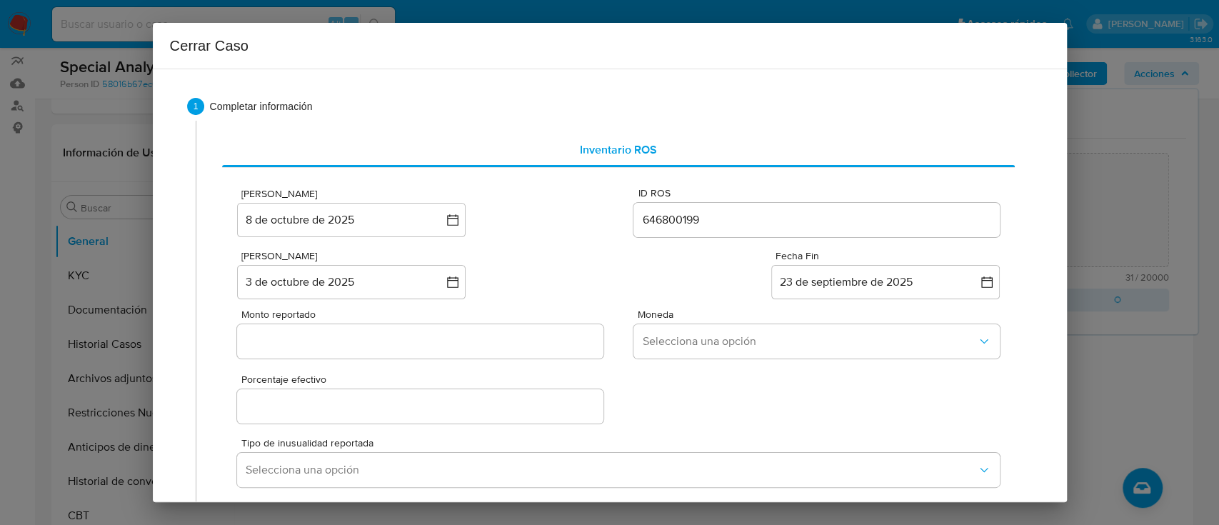
click at [376, 341] on input "Monto reportado" at bounding box center [420, 341] width 366 height 19
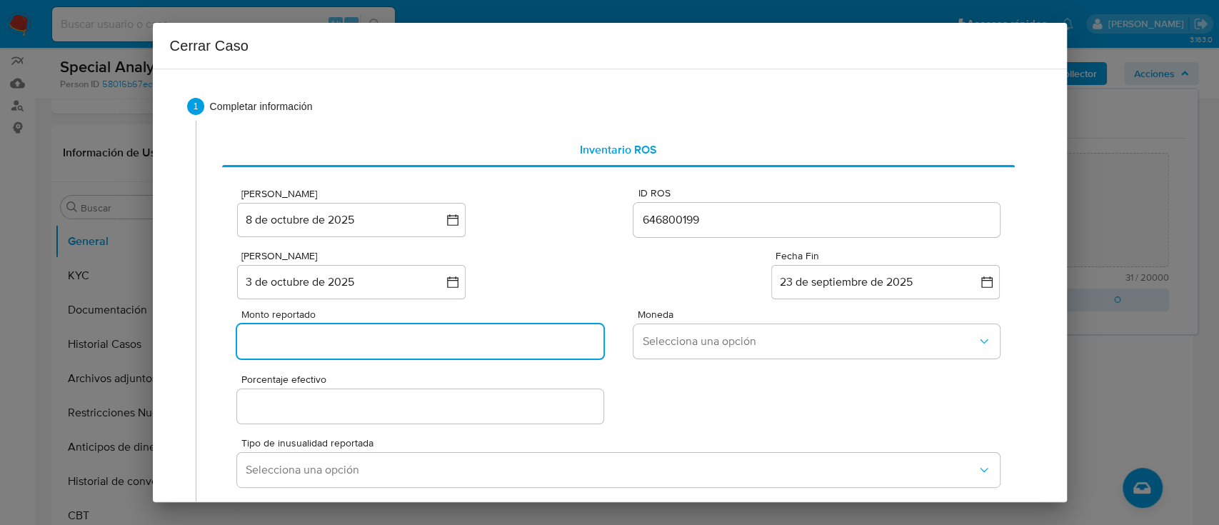
paste input "45313736"
type input "45313736"
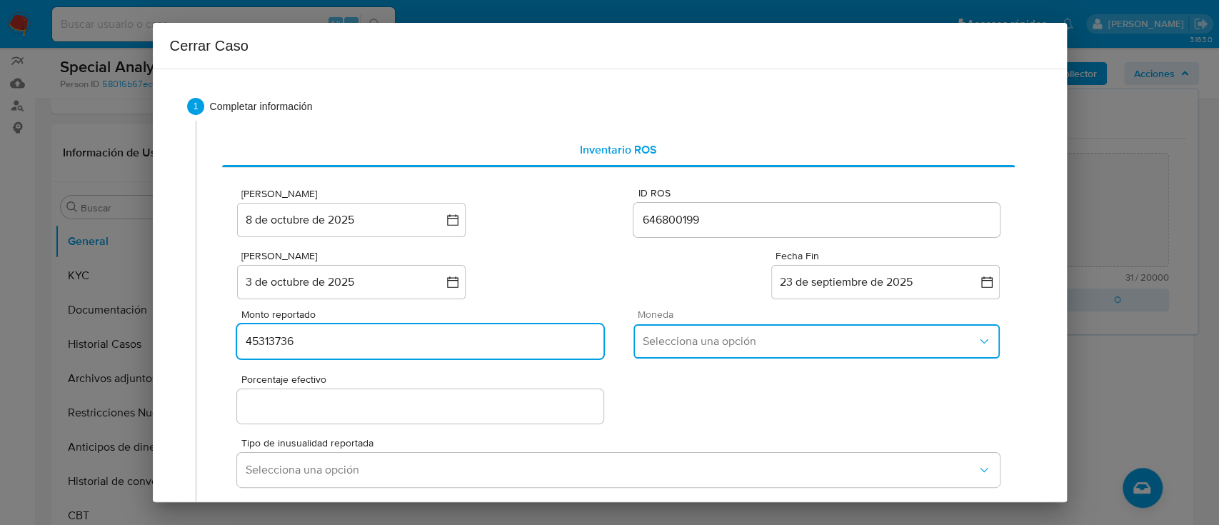
click at [682, 341] on span "Selecciona una opción" at bounding box center [809, 341] width 334 height 14
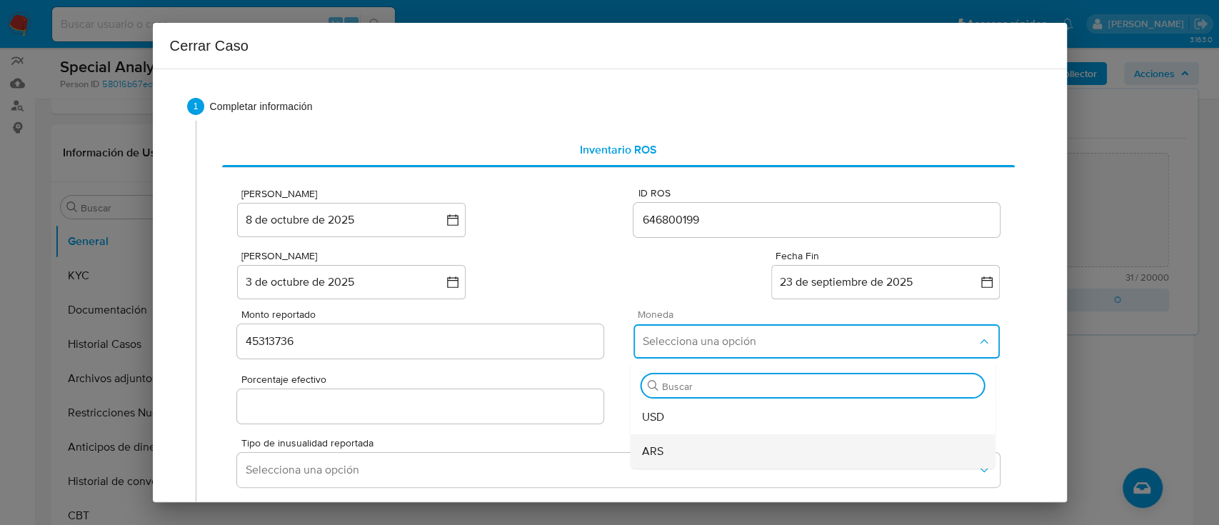
click at [680, 443] on div "ARS" at bounding box center [813, 451] width 342 height 34
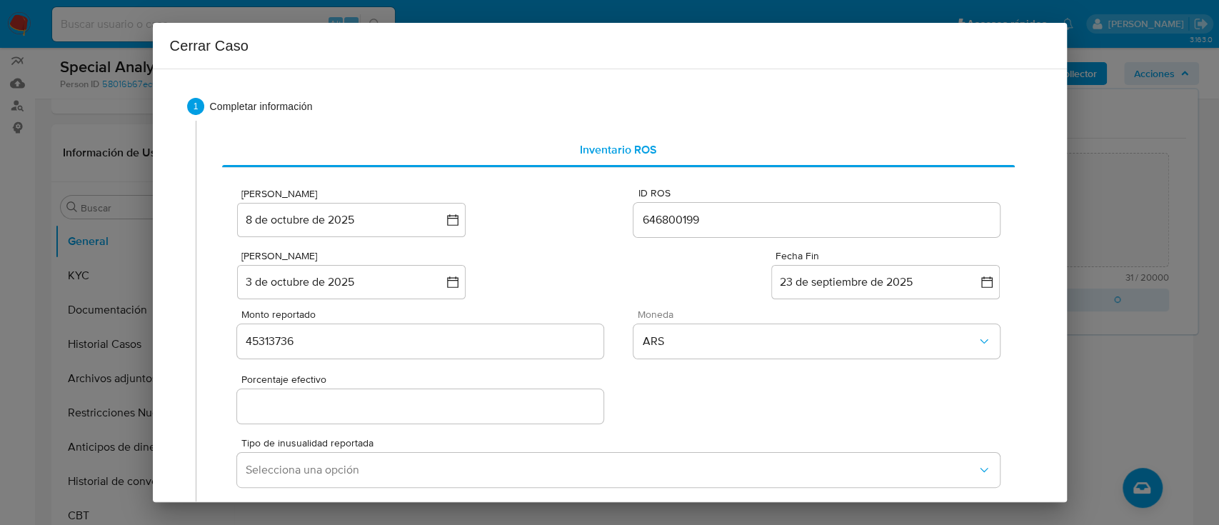
click at [469, 414] on input "Porcentaje efectivo" at bounding box center [420, 406] width 366 height 19
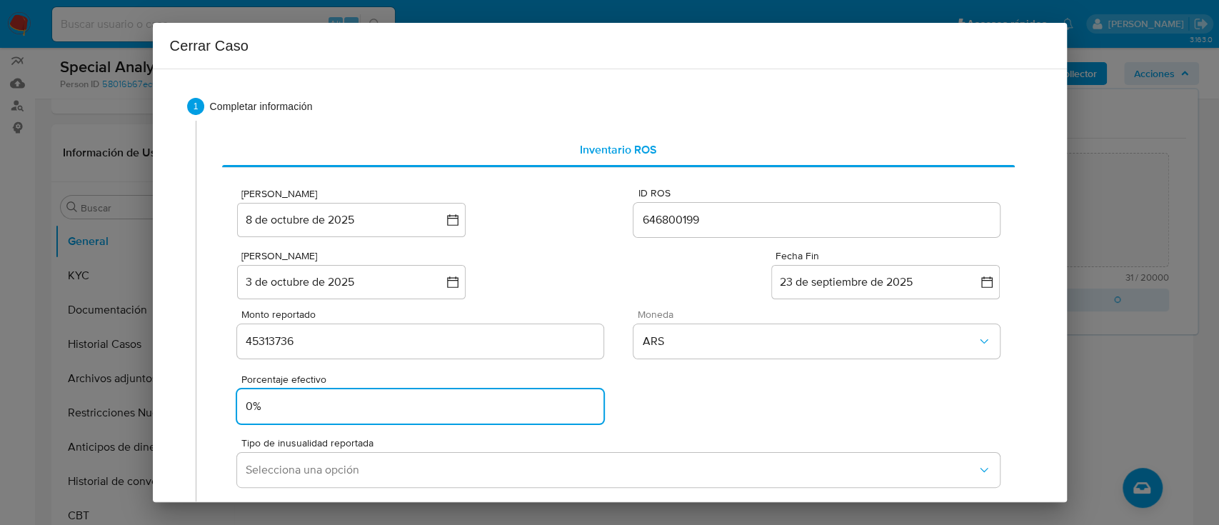
scroll to position [159, 0]
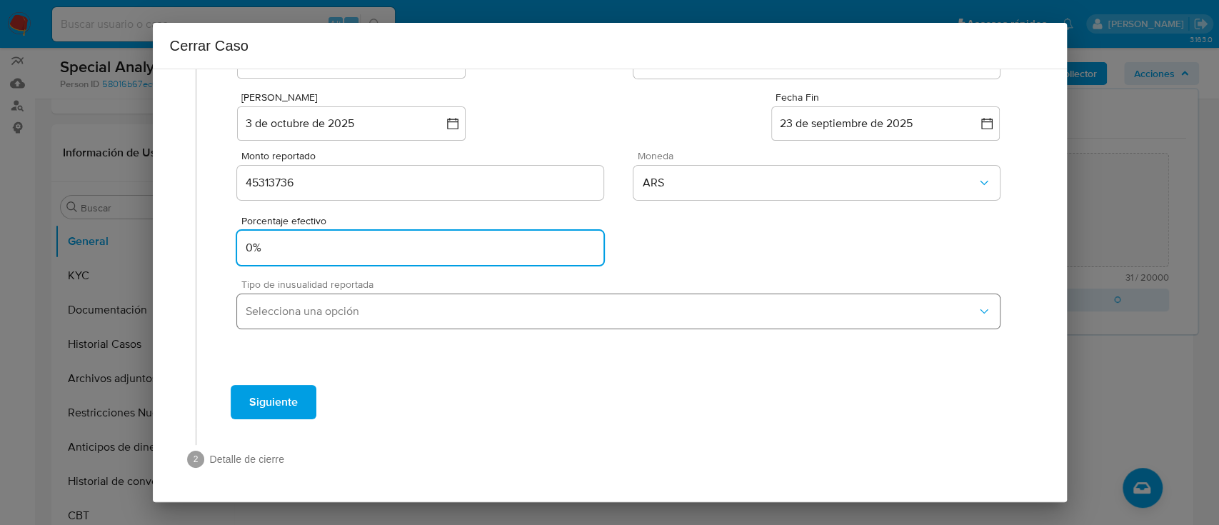
type input "0%"
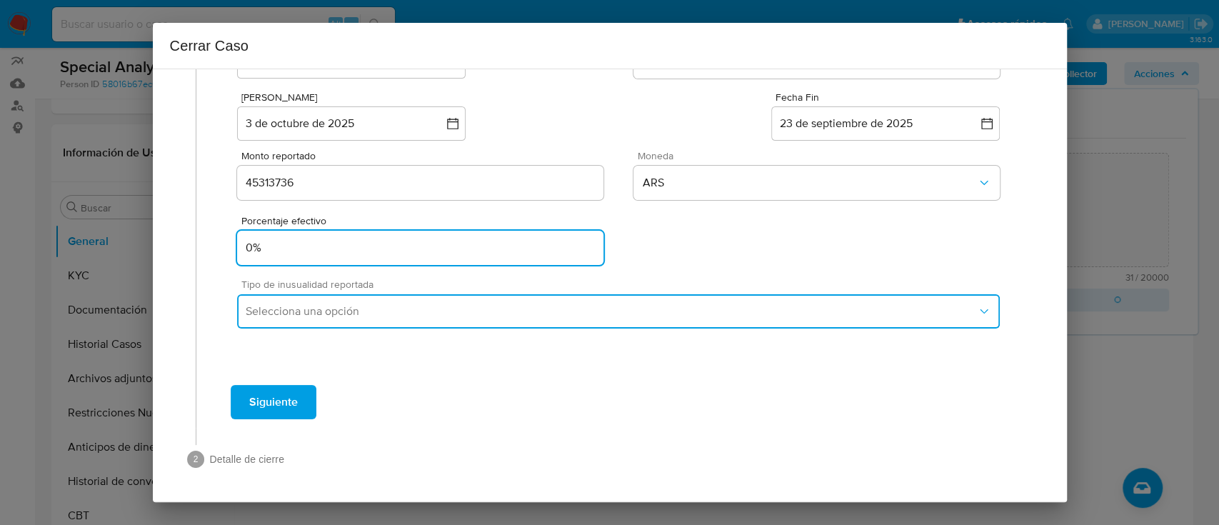
click at [534, 311] on span "Selecciona una opción" at bounding box center [611, 311] width 731 height 14
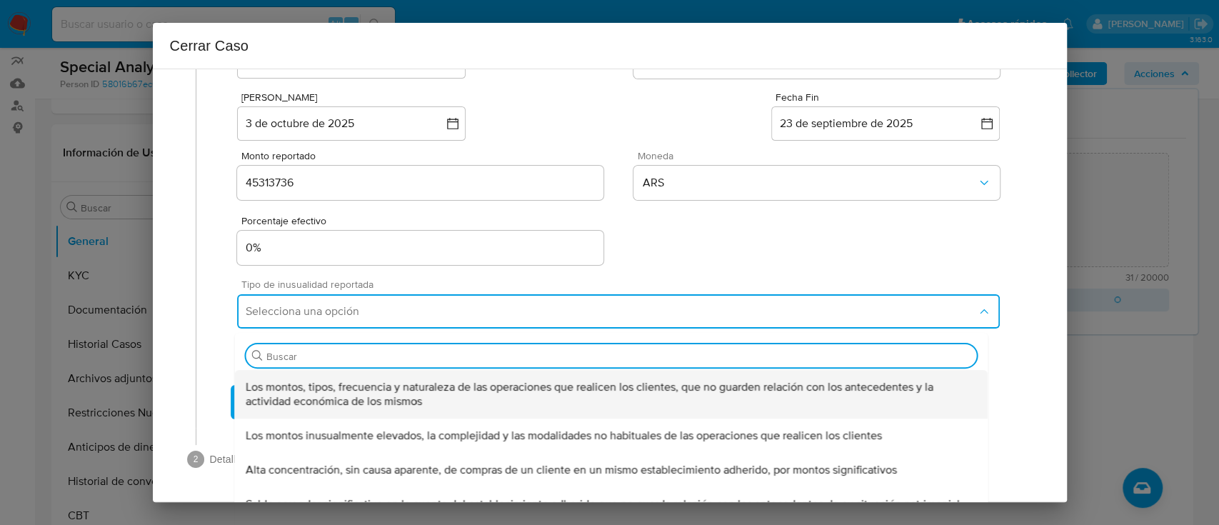
click at [513, 394] on span "Los montos, tipos, frecuencia y naturaleza de las operaciones que realicen los …" at bounding box center [611, 394] width 731 height 29
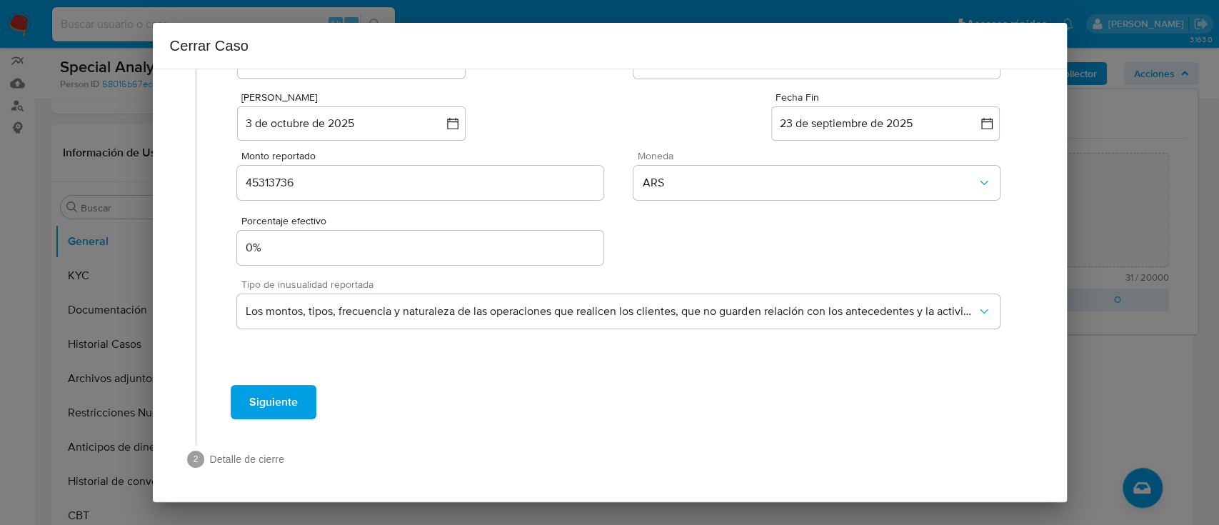
click at [297, 408] on button "Siguiente" at bounding box center [274, 402] width 86 height 34
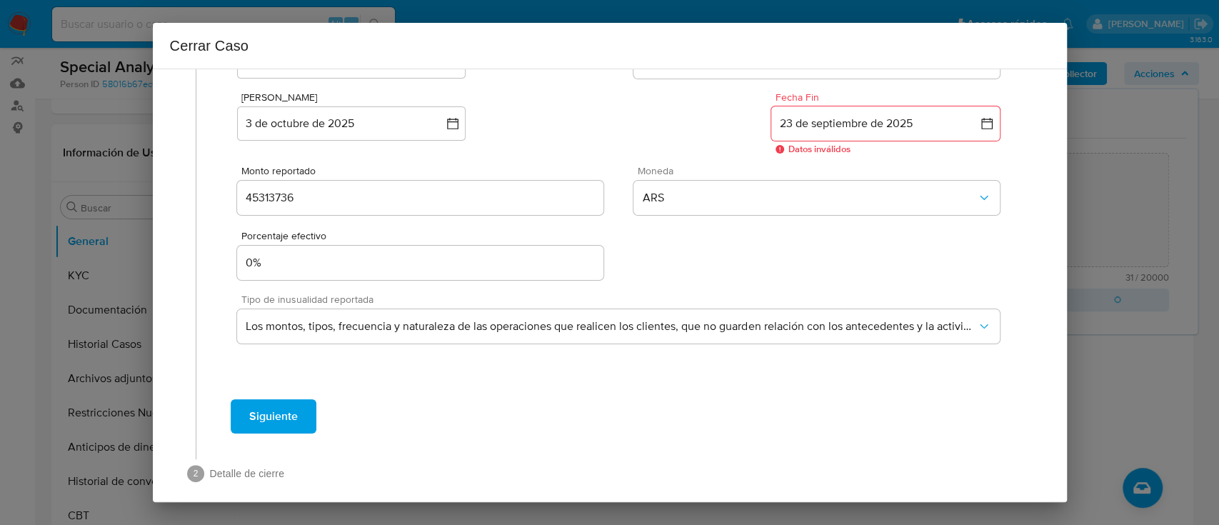
click at [771, 124] on button "23 de septiembre de 2025" at bounding box center [885, 123] width 229 height 34
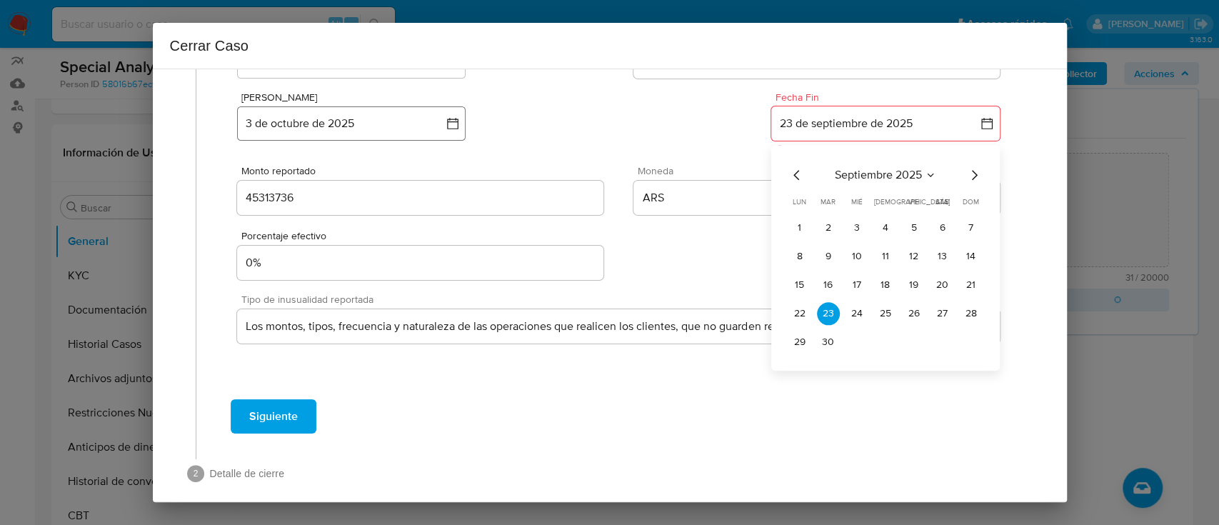
click at [377, 131] on button "3 de octubre de 2025" at bounding box center [351, 123] width 229 height 34
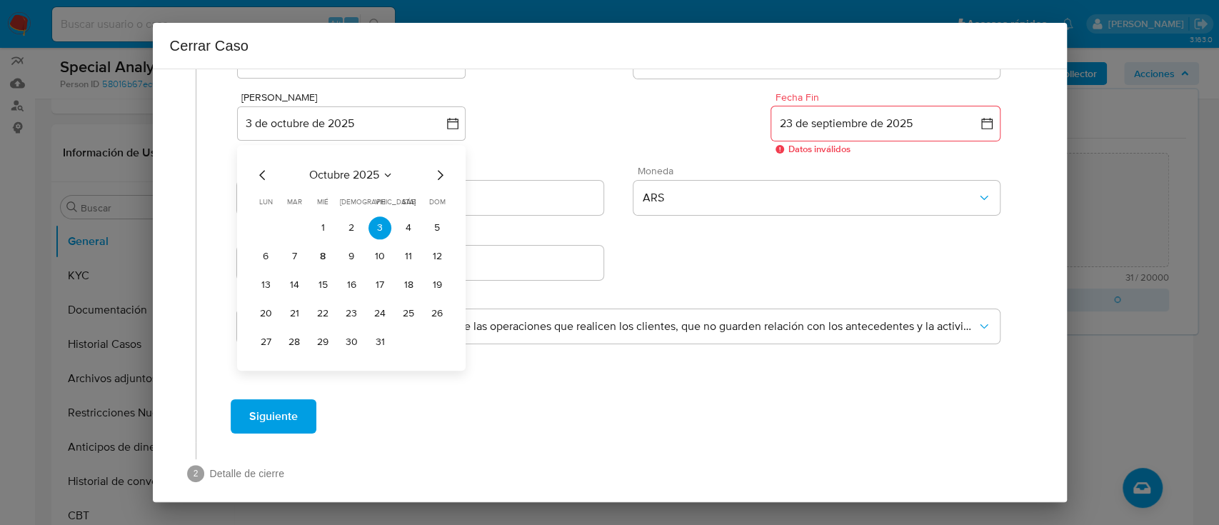
click at [367, 174] on span "octubre 2025" at bounding box center [344, 175] width 70 height 14
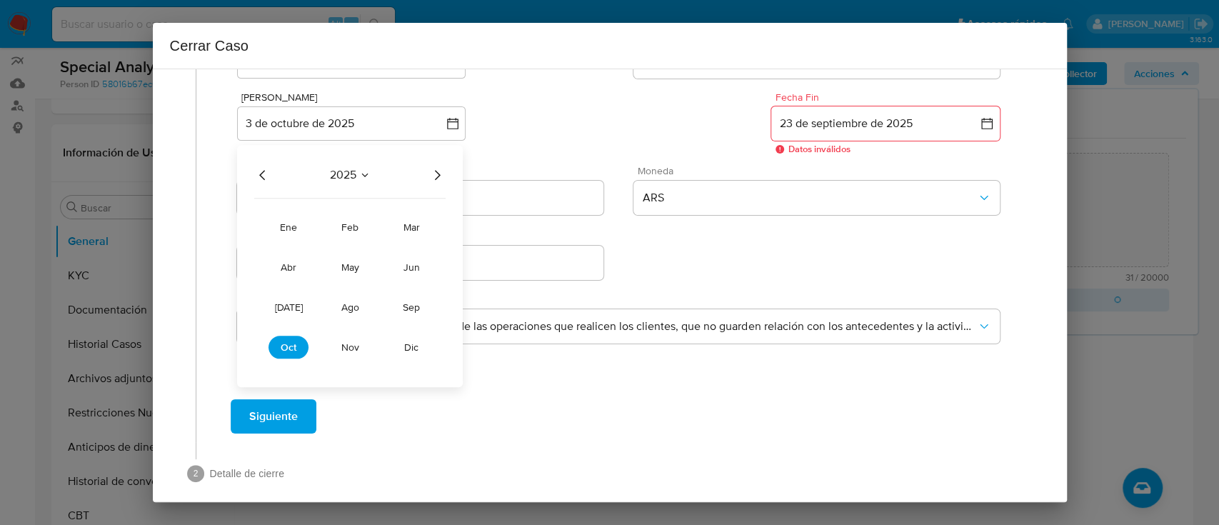
click at [261, 176] on icon "Año anterior" at bounding box center [262, 174] width 17 height 17
click at [279, 354] on button "oct" at bounding box center [289, 347] width 40 height 23
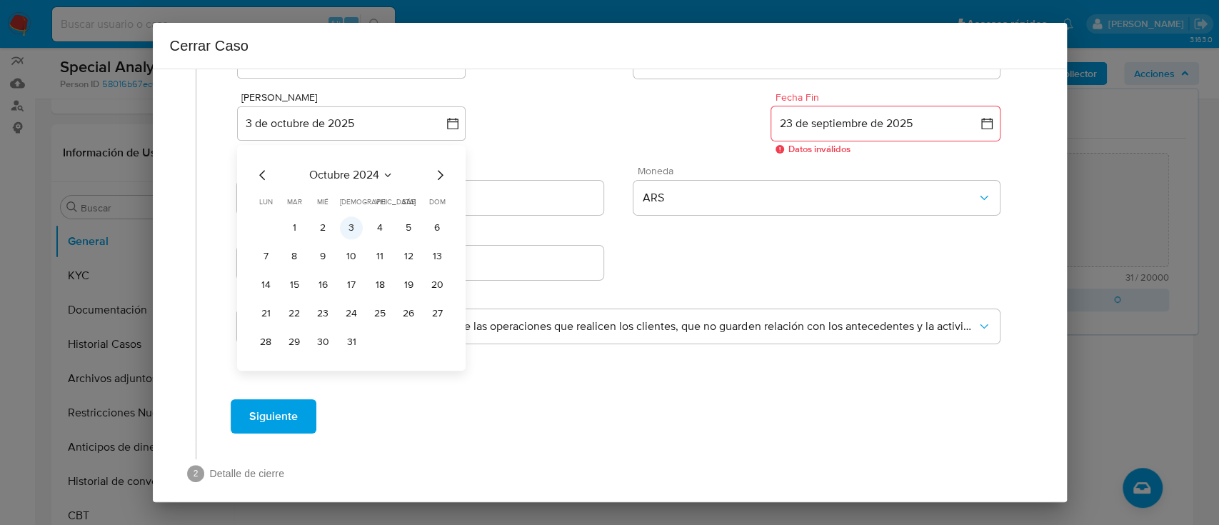
click at [354, 225] on button "3" at bounding box center [351, 227] width 23 height 23
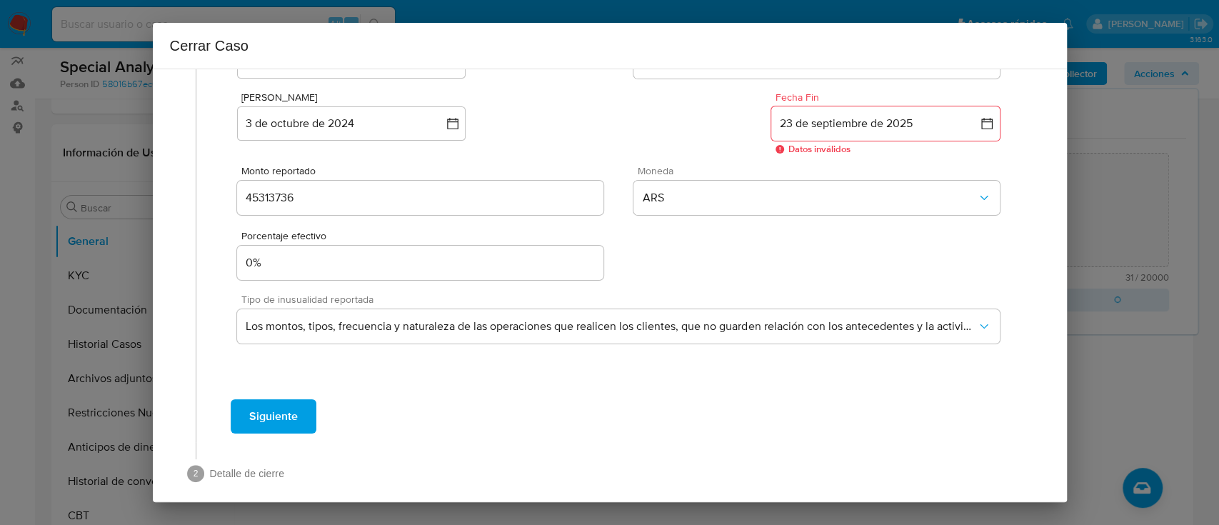
click at [544, 132] on div "Fecha Inicio 3 de octubre de 2024 3-10-2024 Fecha Fin 23 de septiembre de 2025 …" at bounding box center [618, 118] width 762 height 74
click at [287, 414] on span "Siguiente" at bounding box center [273, 416] width 49 height 31
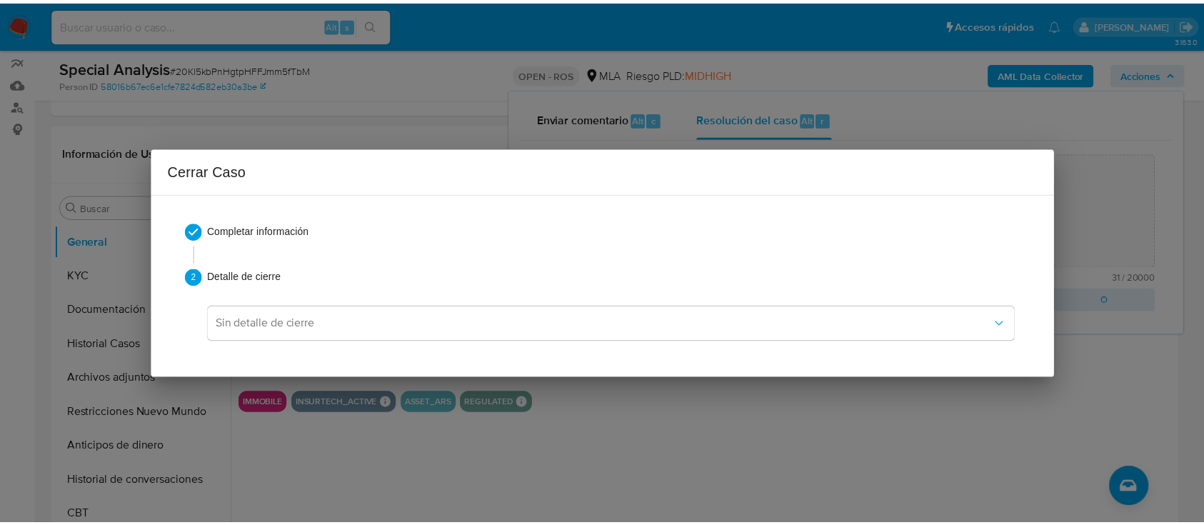
scroll to position [0, 0]
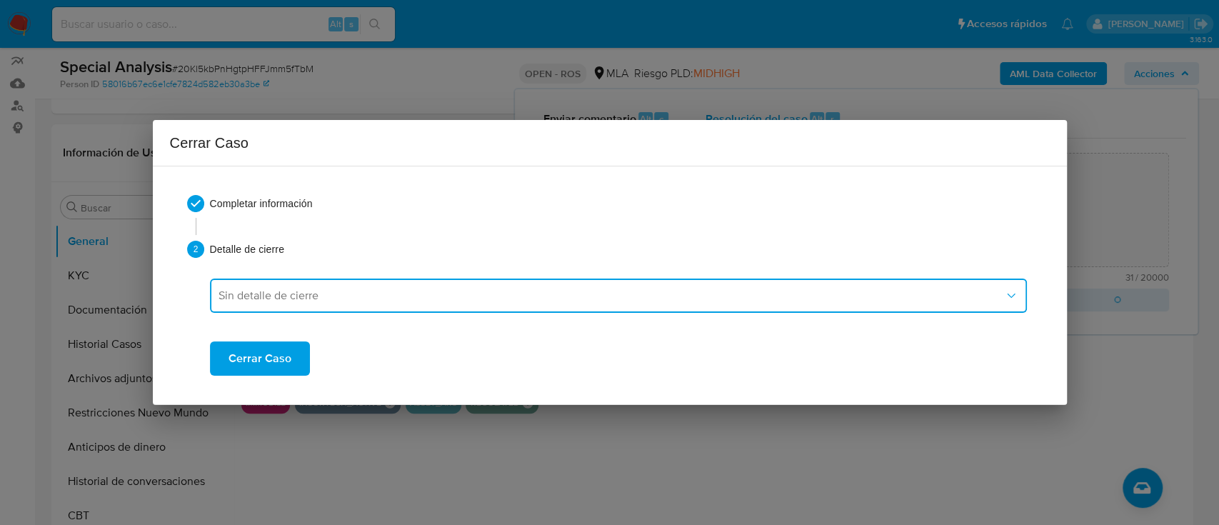
click at [306, 302] on span "Sin detalle de cierre" at bounding box center [612, 296] width 786 height 14
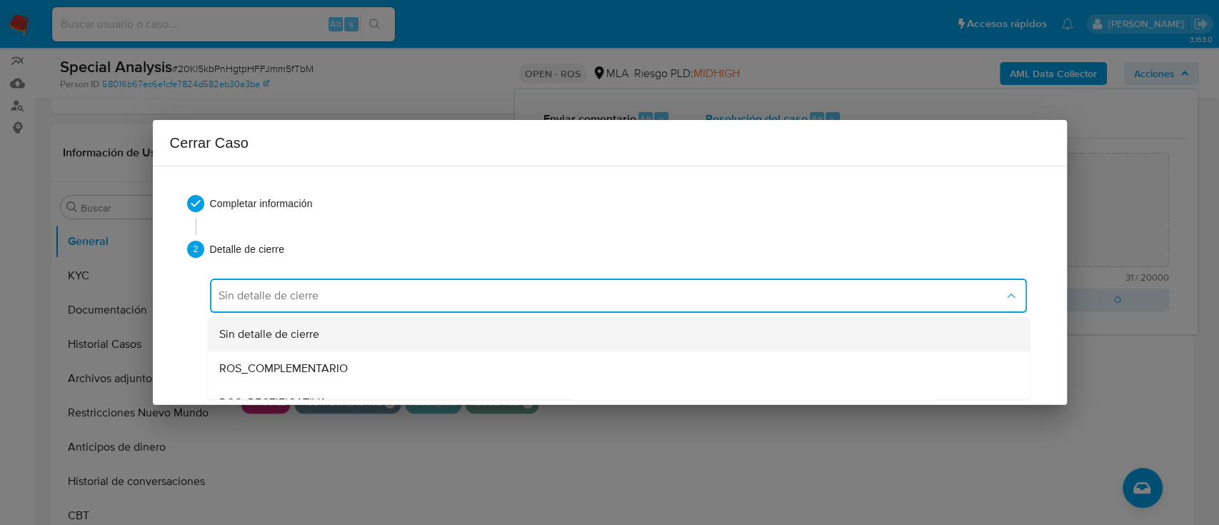
click at [326, 334] on div "Sin detalle de cierre" at bounding box center [619, 334] width 800 height 34
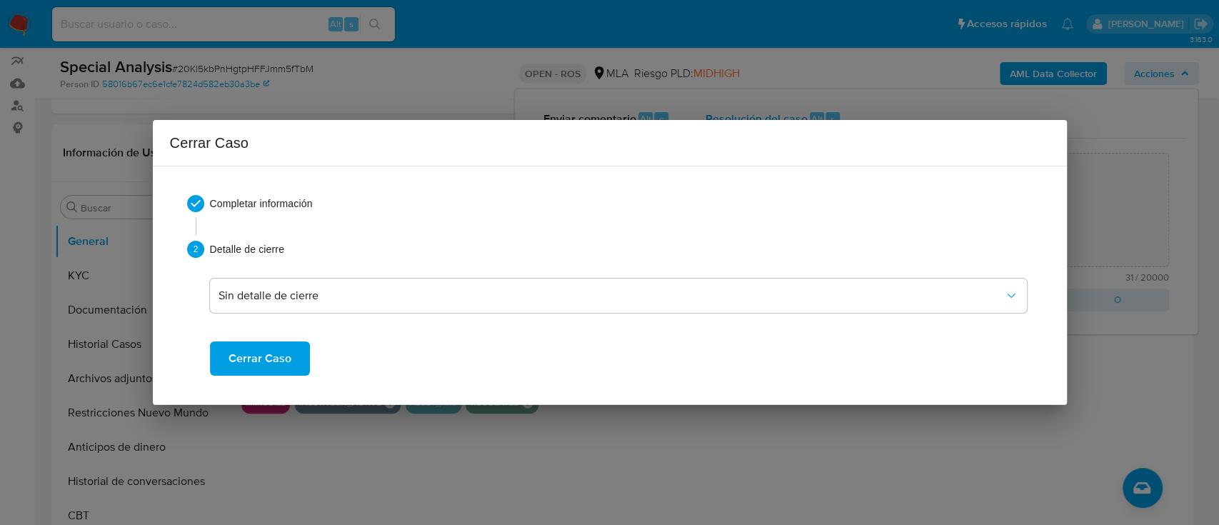
click at [286, 357] on span "Cerrar Caso" at bounding box center [260, 358] width 63 height 31
type textarea "Reportado bajo ID ROS 646800199"
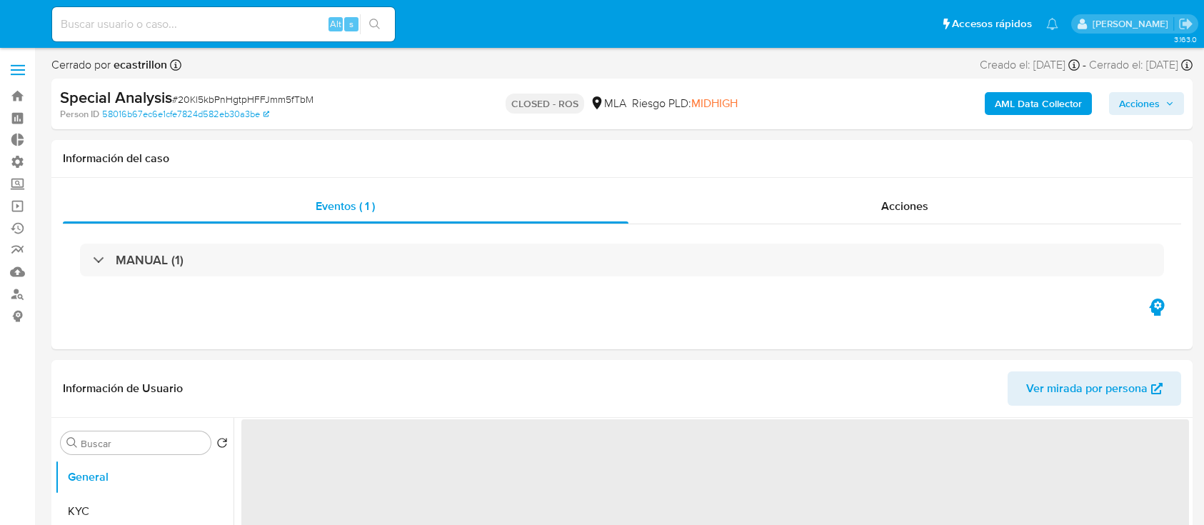
select select "10"
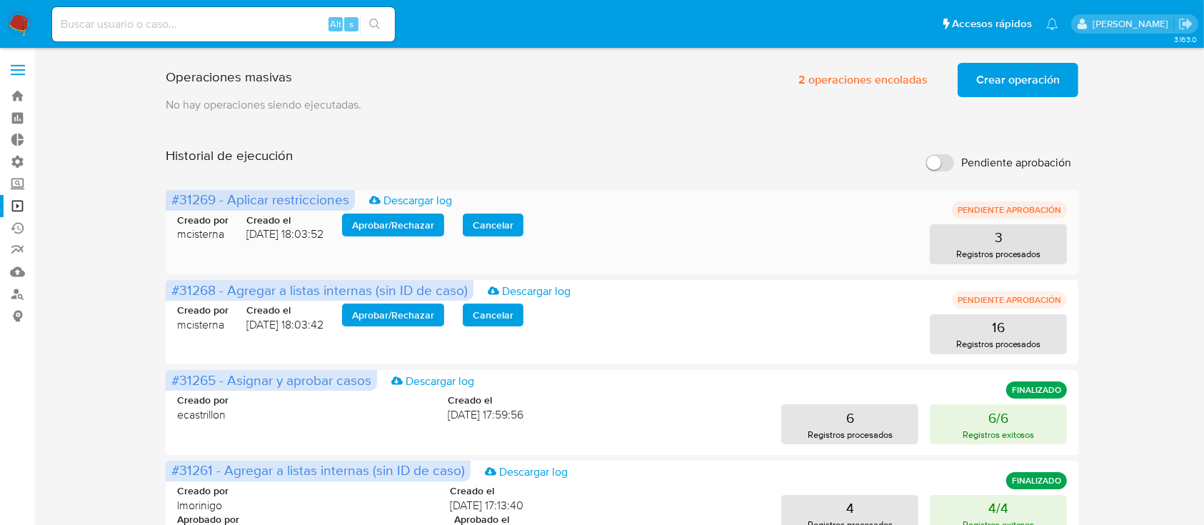
click at [380, 227] on span "Aprobar / Rechazar" at bounding box center [393, 225] width 82 height 20
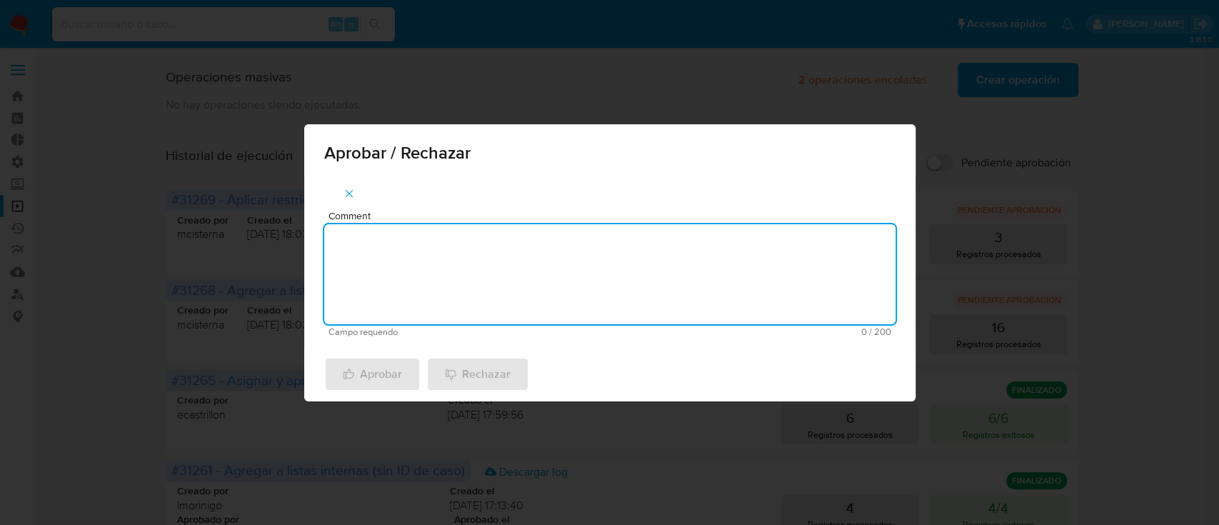
click at [447, 259] on textarea "Comment" at bounding box center [609, 274] width 571 height 100
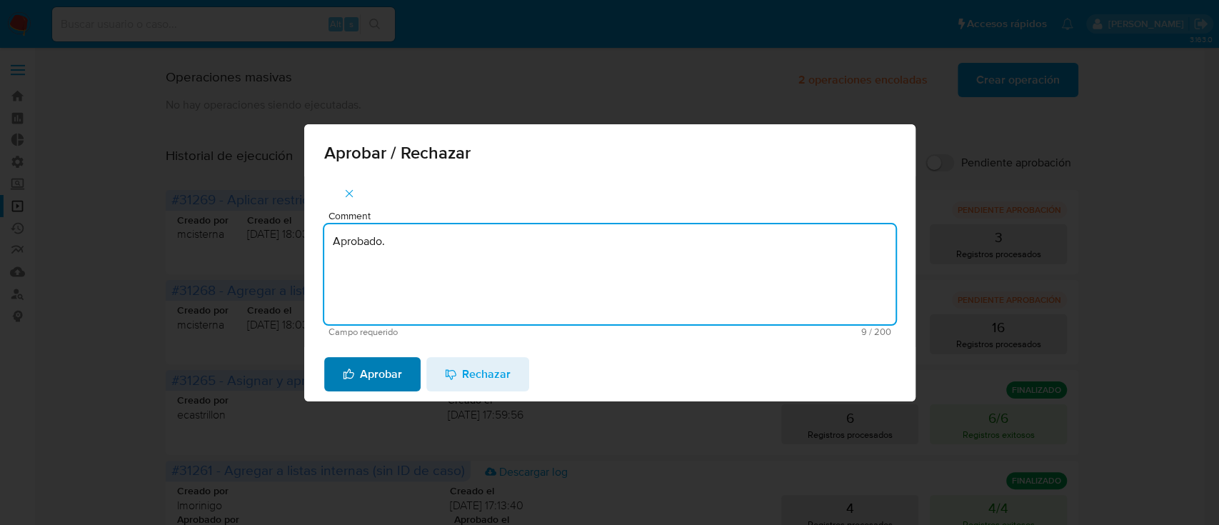
type textarea "Aprobado."
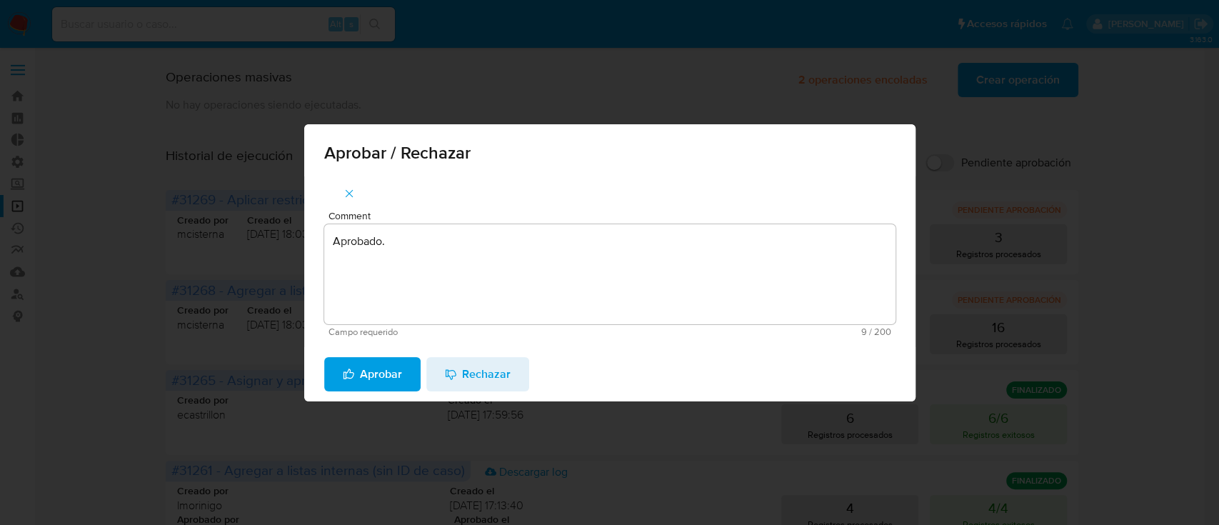
click at [387, 374] on span "Aprobar" at bounding box center [372, 374] width 59 height 31
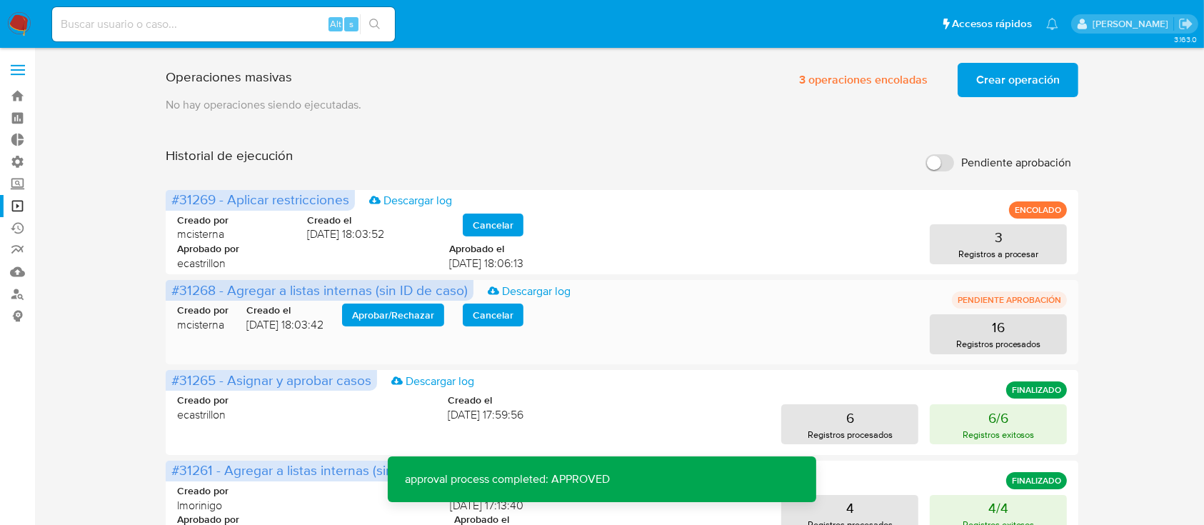
click at [382, 313] on span "Aprobar / Rechazar" at bounding box center [393, 315] width 82 height 20
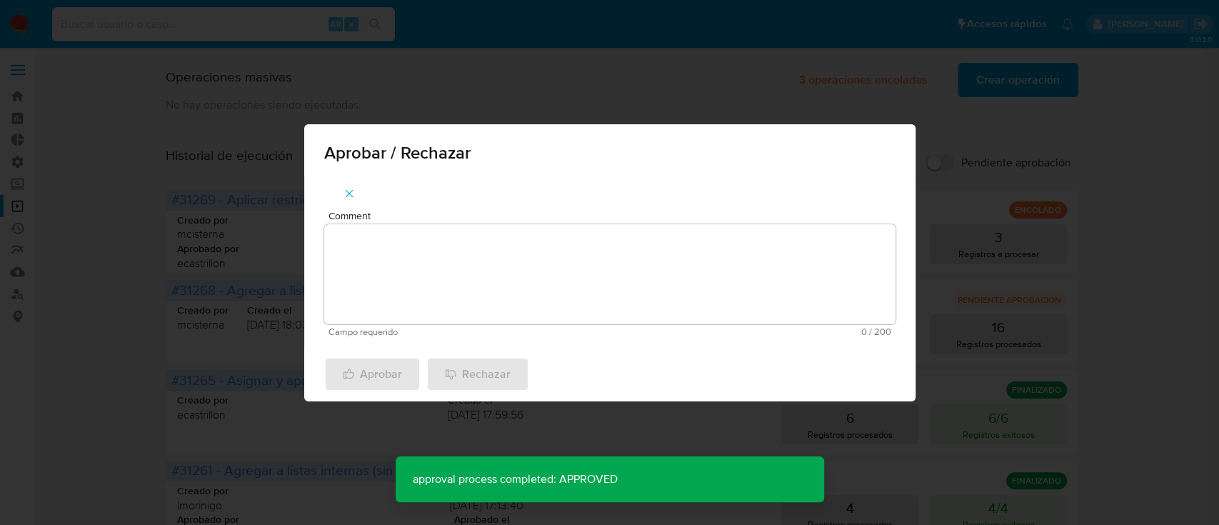
click at [403, 283] on textarea "Comment" at bounding box center [609, 274] width 571 height 100
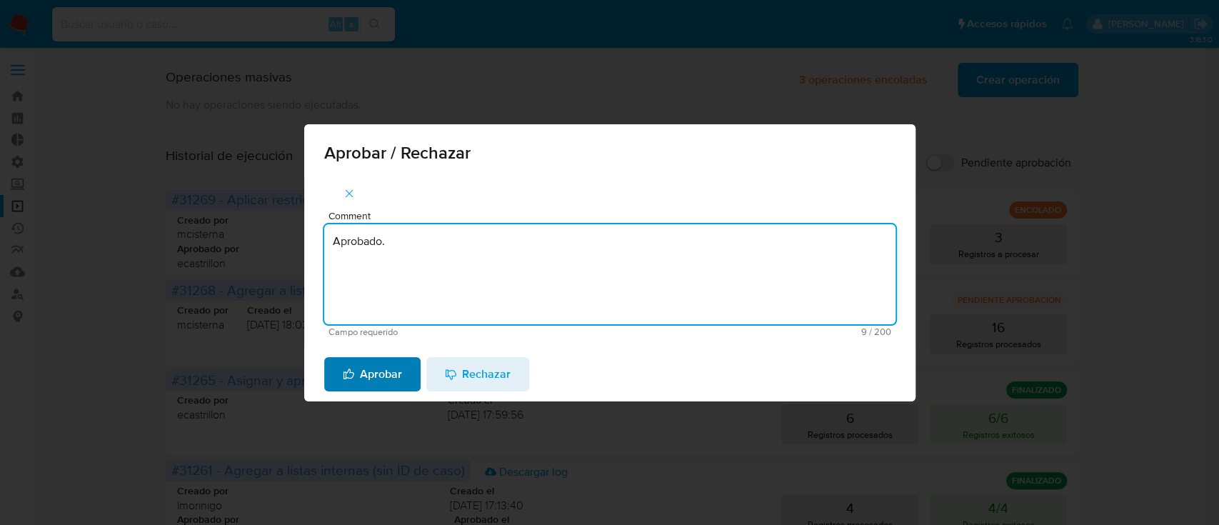
type textarea "Aprobado."
click at [360, 379] on span "Aprobar" at bounding box center [372, 374] width 59 height 31
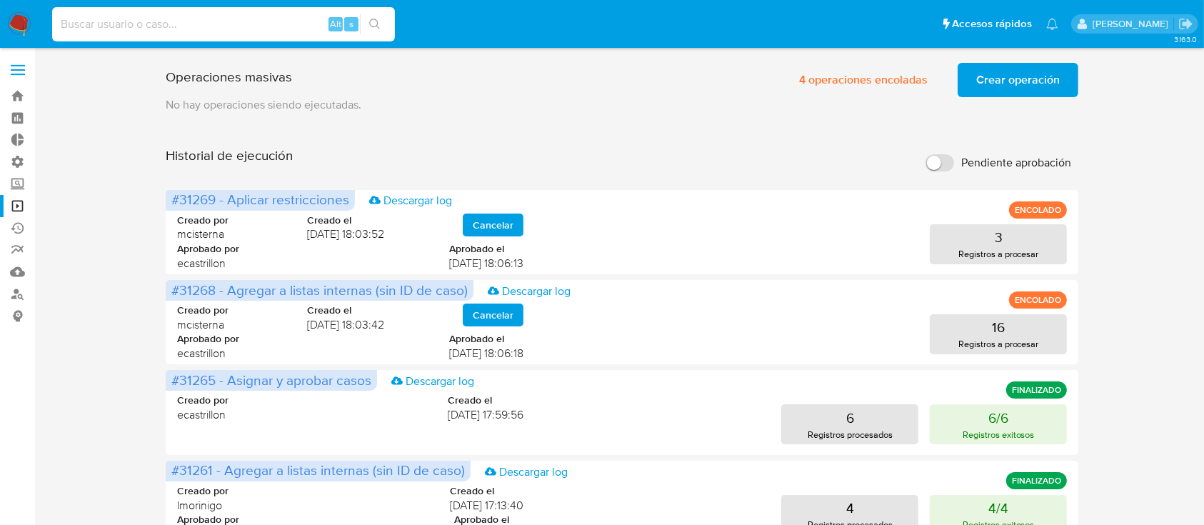
click at [189, 24] on input at bounding box center [223, 24] width 343 height 19
paste input "1145776226"
type input "1145776226"
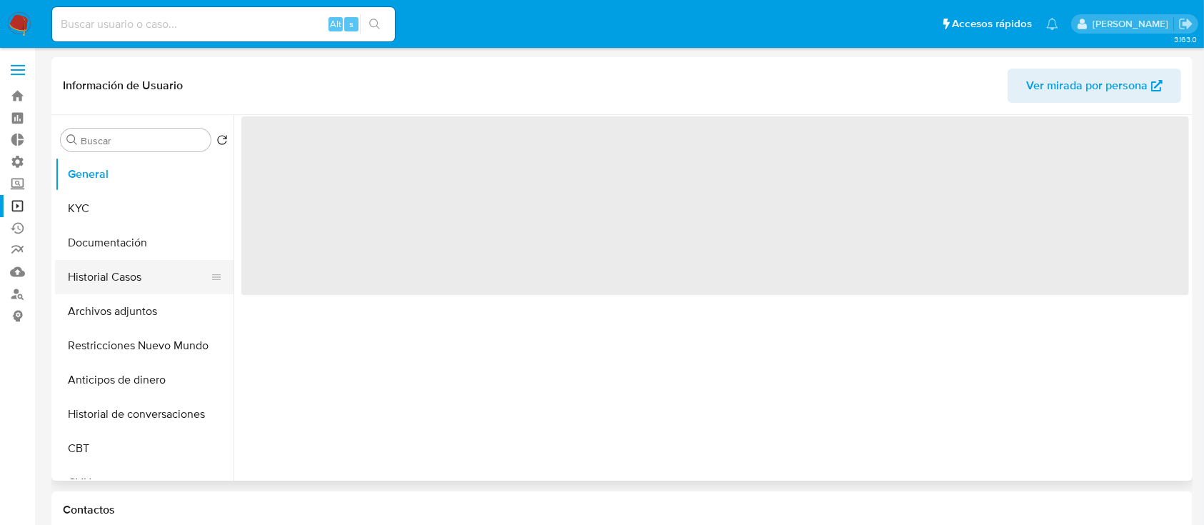
select select "10"
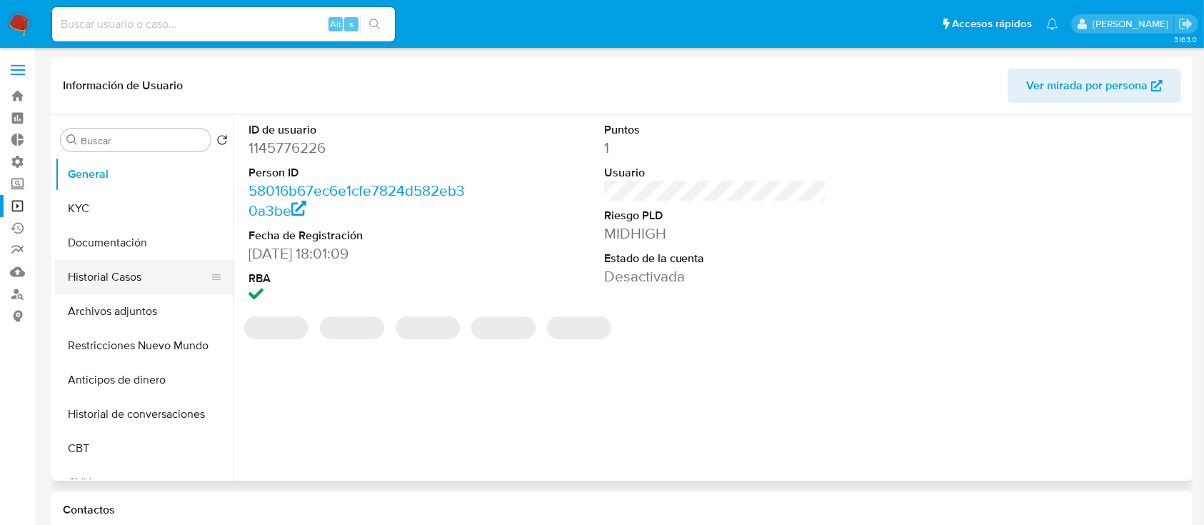
click at [79, 284] on button "Historial Casos" at bounding box center [138, 277] width 167 height 34
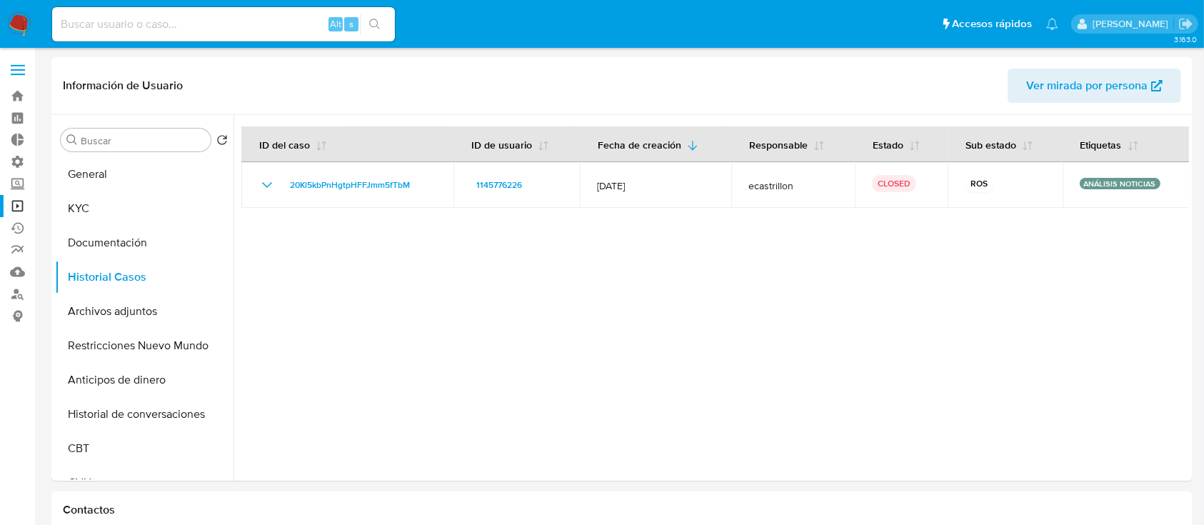
click at [149, 26] on input at bounding box center [223, 24] width 343 height 19
click at [261, 32] on input at bounding box center [223, 24] width 343 height 19
paste input "20Kl5kbPnHgtpHFFJmm5fTbM"
type input "20Kl5kbPnHgtpHFFJmm5fTbM"
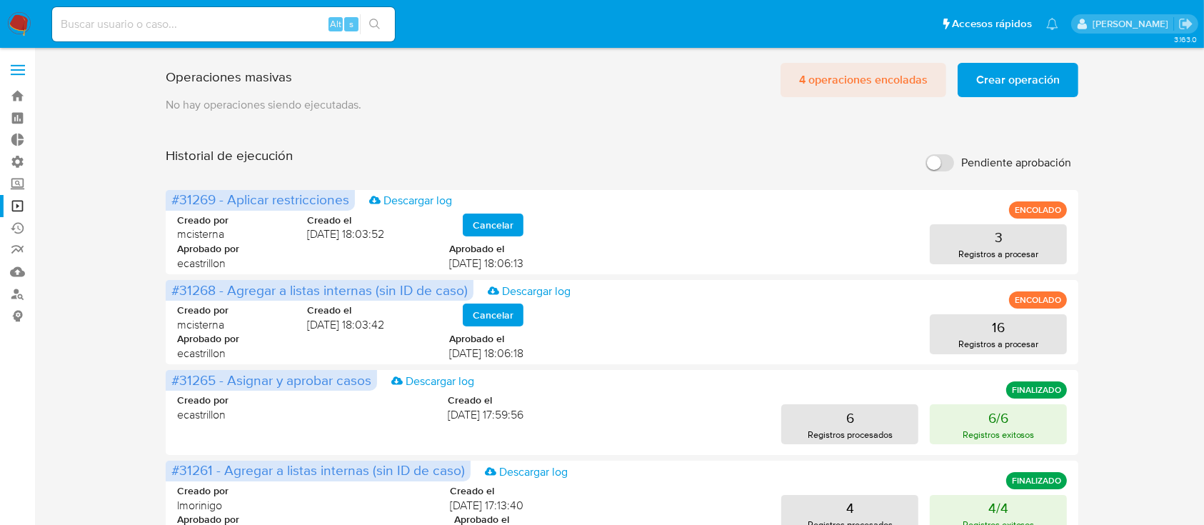
click at [847, 71] on span "4 operaciones encoladas" at bounding box center [863, 79] width 129 height 31
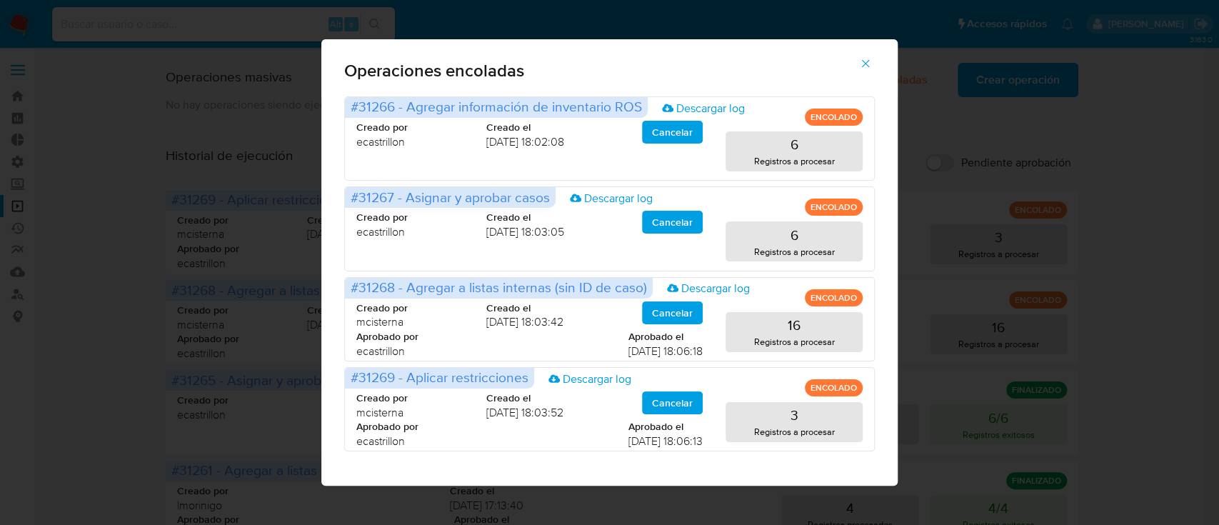
click at [864, 67] on icon "button" at bounding box center [865, 63] width 13 height 13
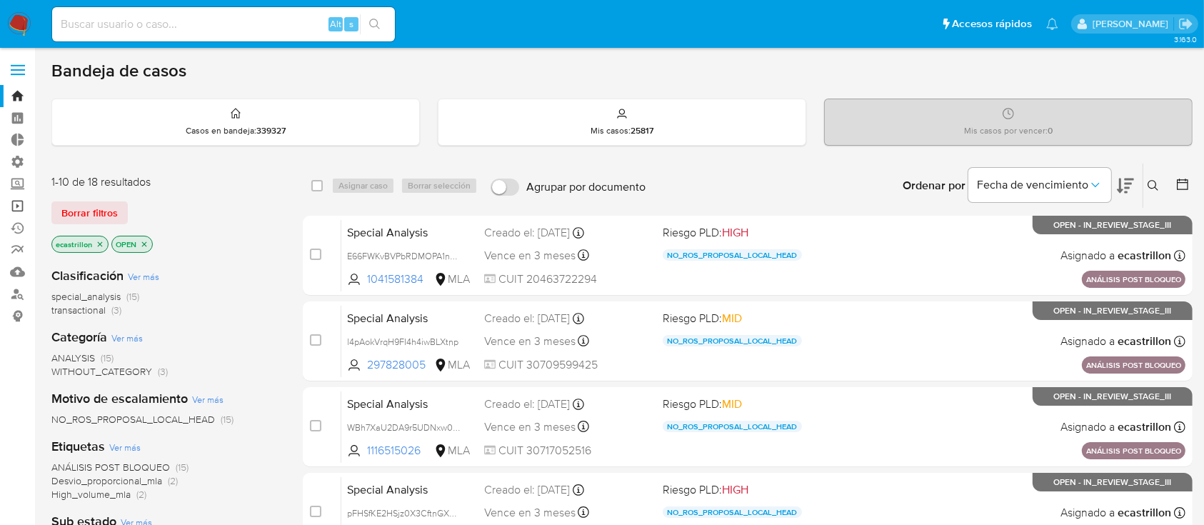
click at [7, 204] on link "Operaciones masivas" at bounding box center [85, 206] width 170 height 22
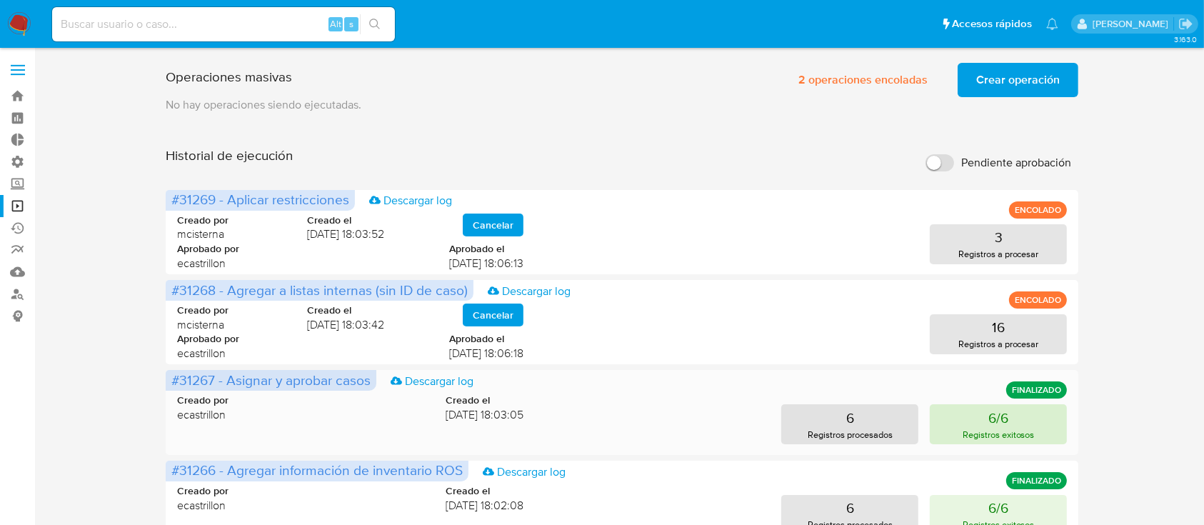
click at [1000, 416] on p "6/6" at bounding box center [999, 418] width 20 height 20
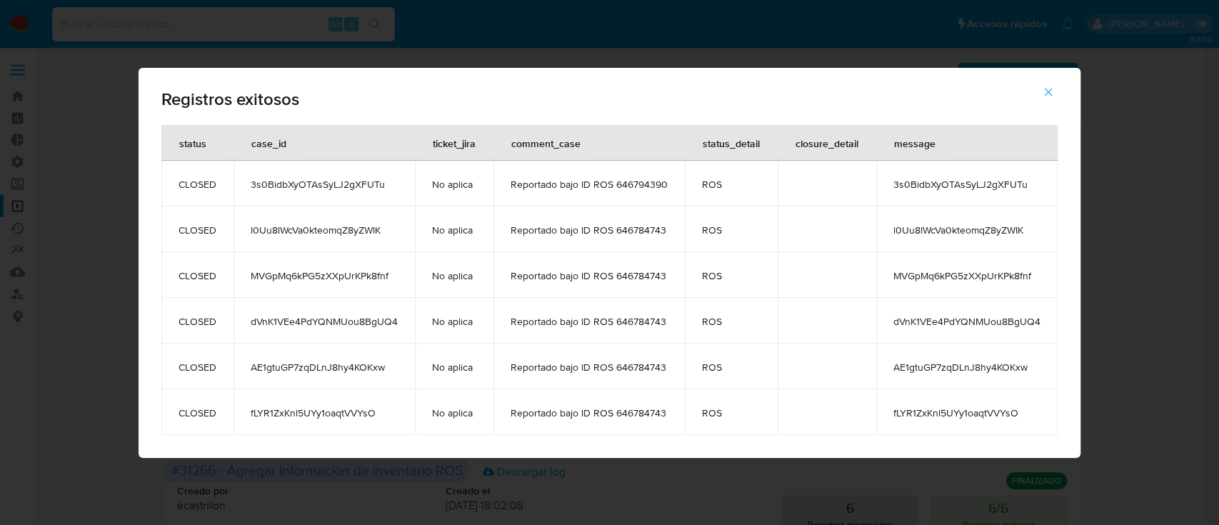
click at [1043, 89] on icon "button" at bounding box center [1048, 92] width 13 height 13
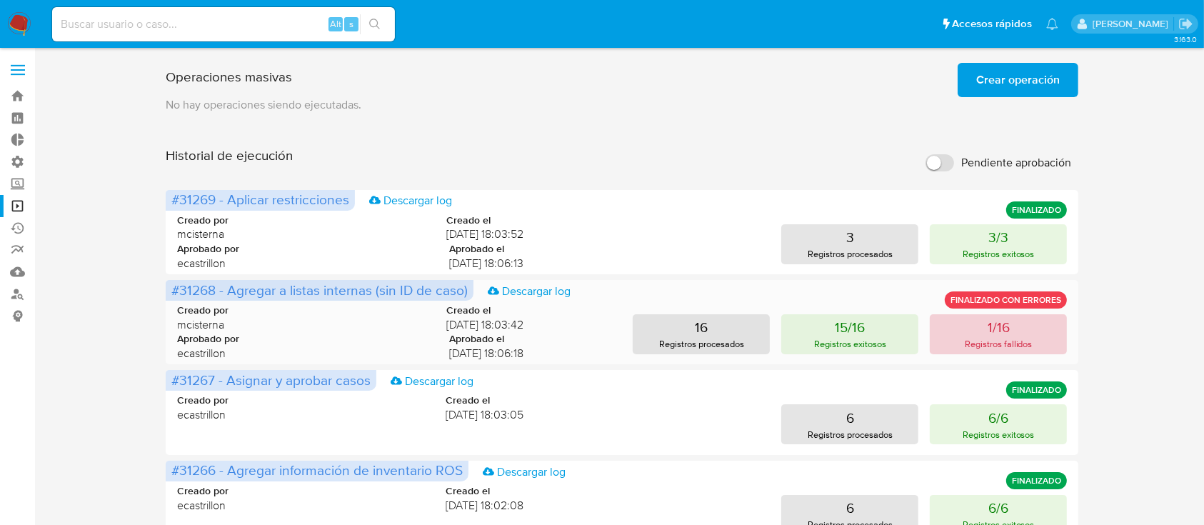
click at [949, 334] on button "1/16 Registros fallidos" at bounding box center [998, 334] width 137 height 40
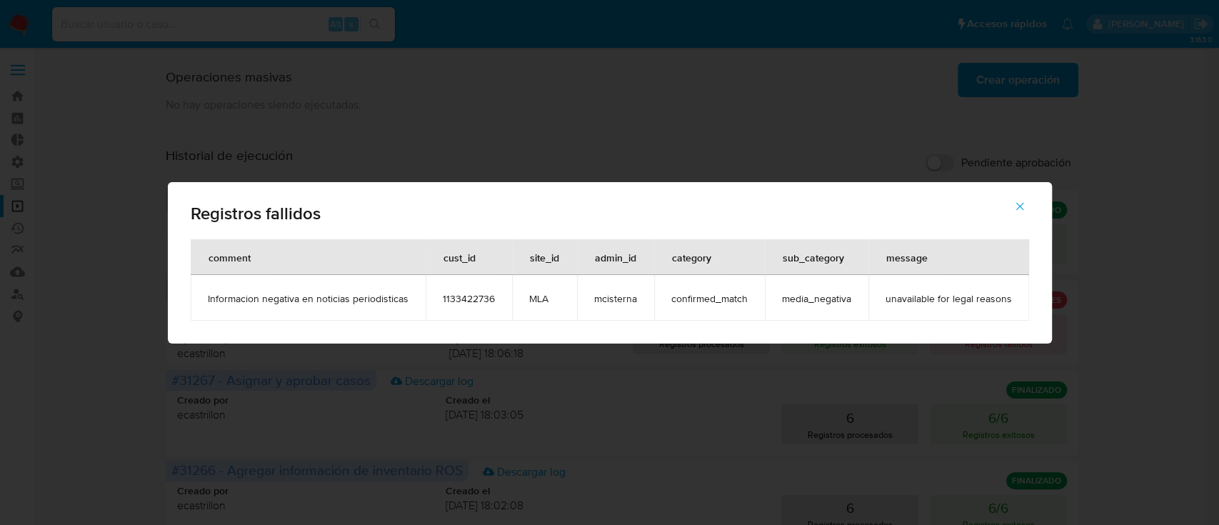
click at [1025, 200] on icon "button" at bounding box center [1020, 206] width 13 height 13
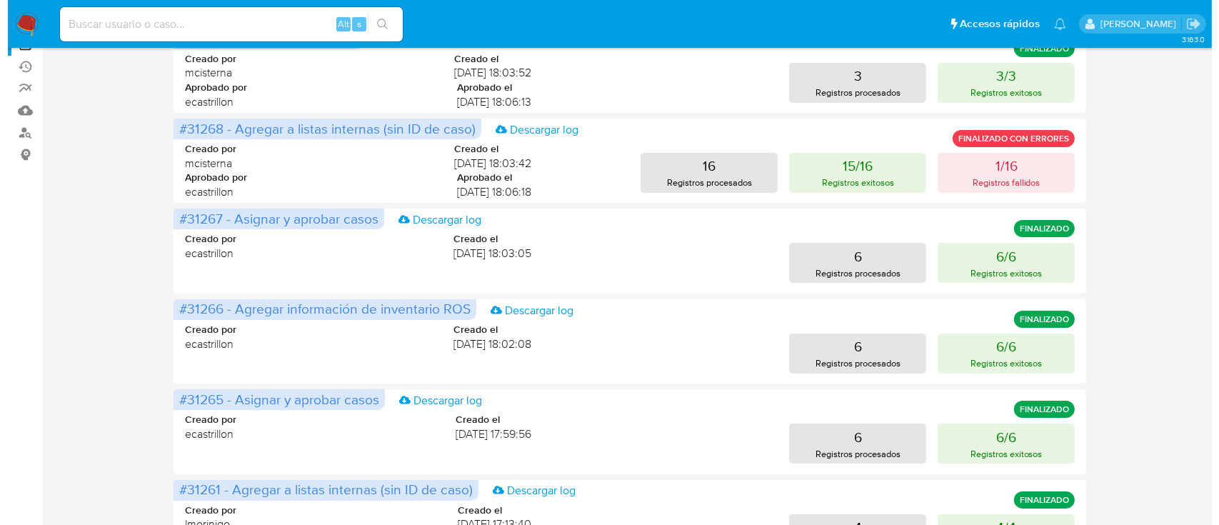
scroll to position [163, 0]
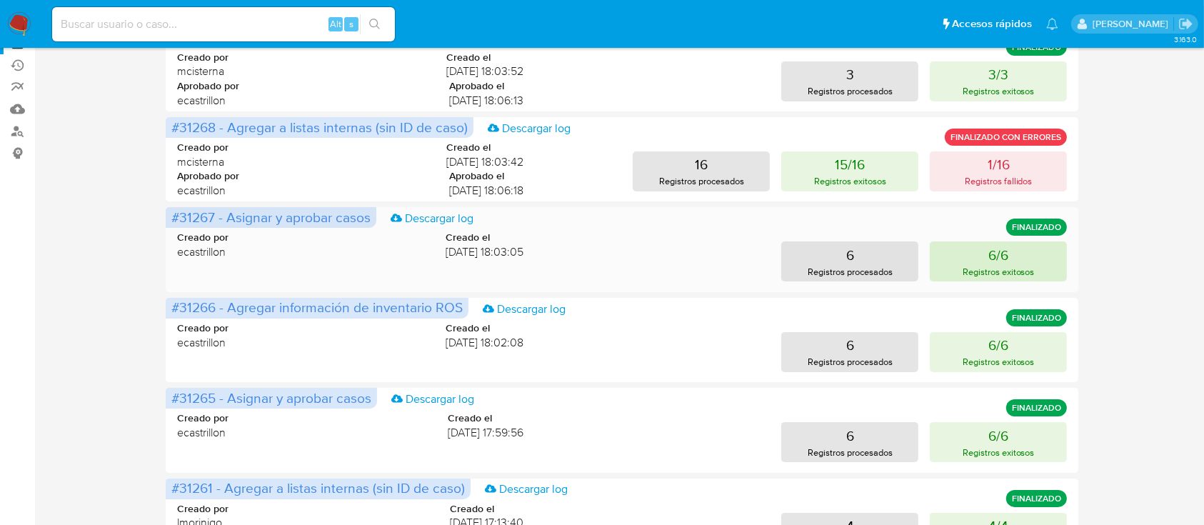
click at [1010, 247] on button "6/6 Registros exitosos" at bounding box center [998, 261] width 137 height 40
